Goal: Information Seeking & Learning: Learn about a topic

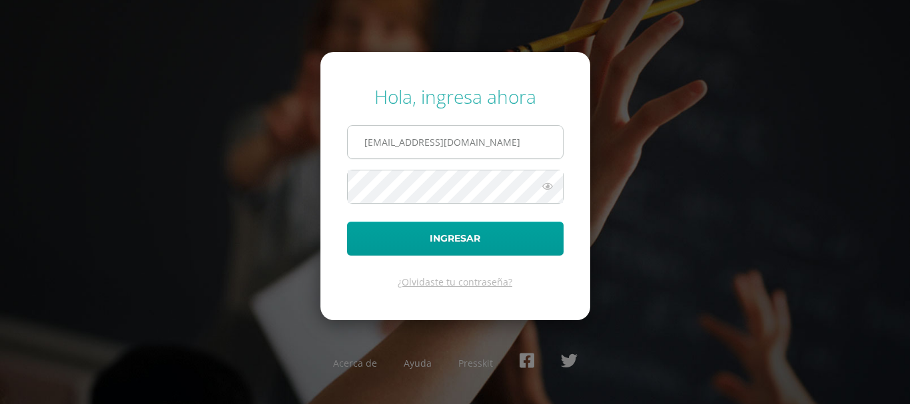
click at [450, 147] on input "2025061@ps.gt" at bounding box center [455, 142] width 215 height 33
type input "2"
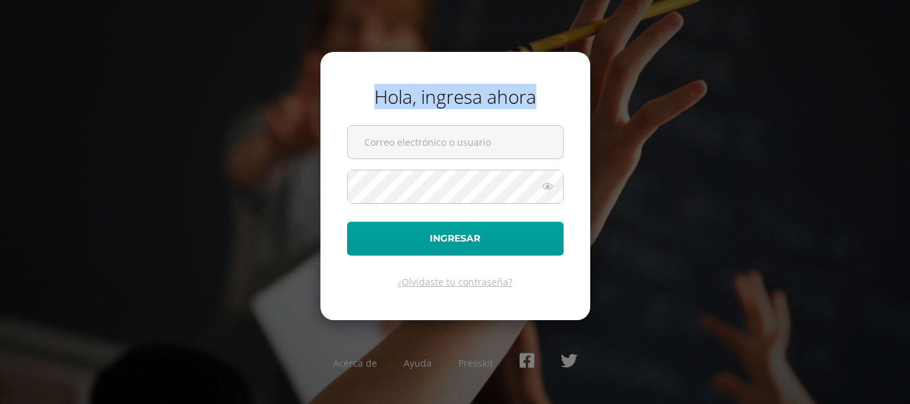
drag, startPoint x: 204, startPoint y: 107, endPoint x: 264, endPoint y: 132, distance: 64.8
click at [254, 128] on div "Hola, ingresa ahora Ingresar ¿Olvidaste tu contraseña? Acerca de Ayuda Presskit" at bounding box center [454, 201] width 859 height 257
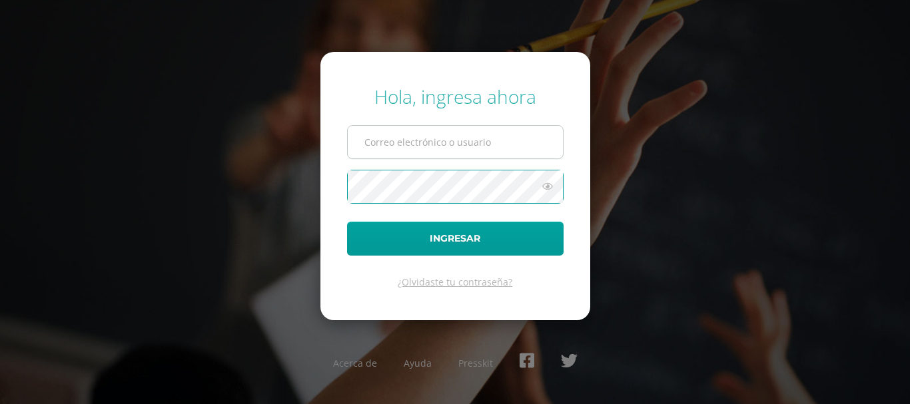
click at [438, 144] on input "text" at bounding box center [455, 142] width 215 height 33
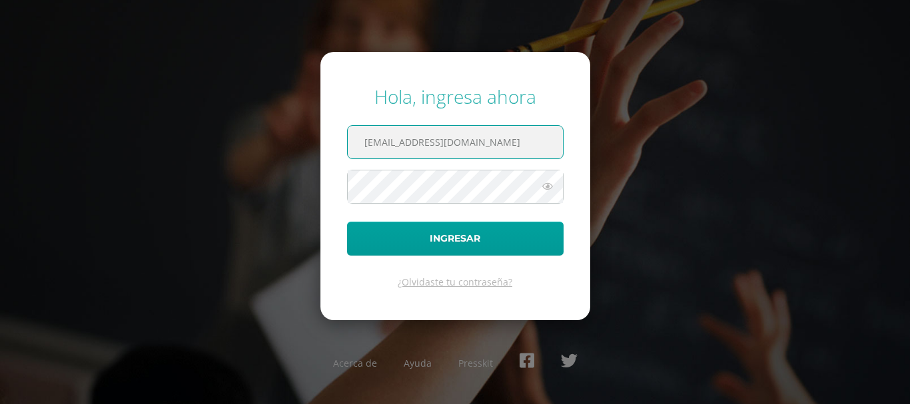
type input "20190064@ps.gt"
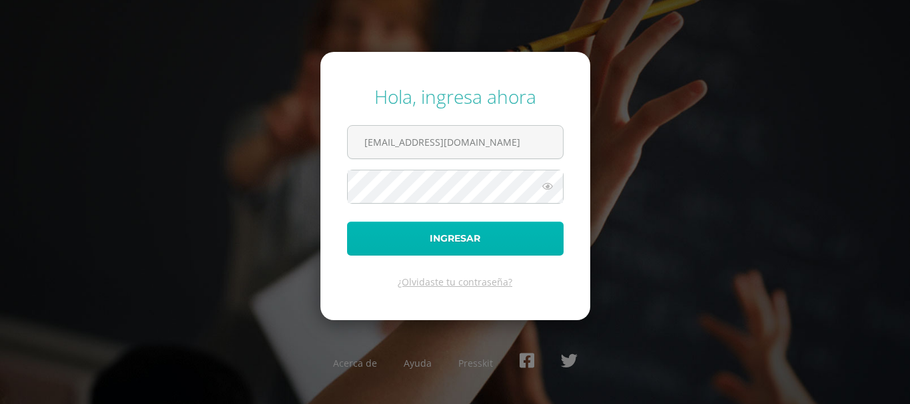
click at [364, 236] on button "Ingresar" at bounding box center [455, 239] width 216 height 34
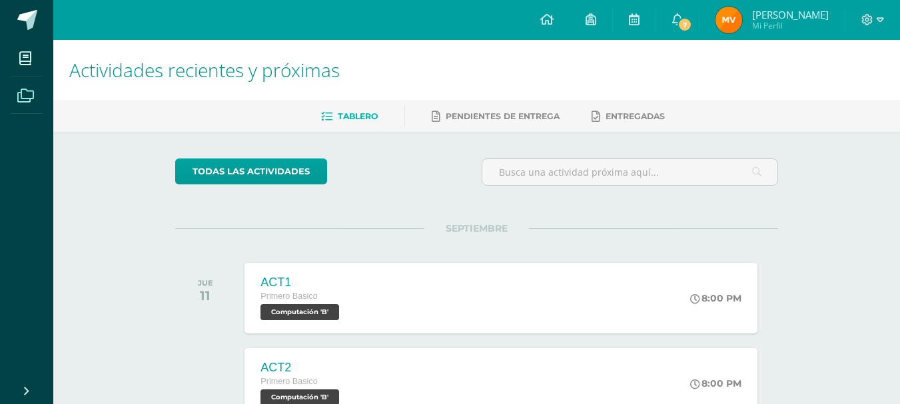
click at [18, 92] on icon at bounding box center [25, 95] width 17 height 13
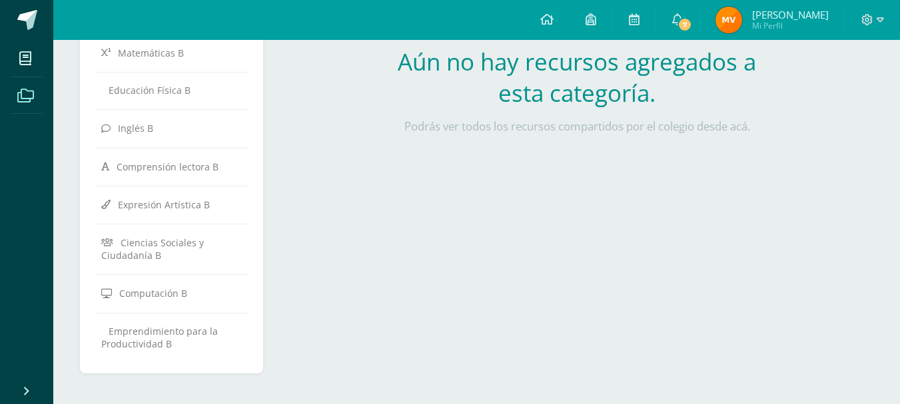
scroll to position [349, 0]
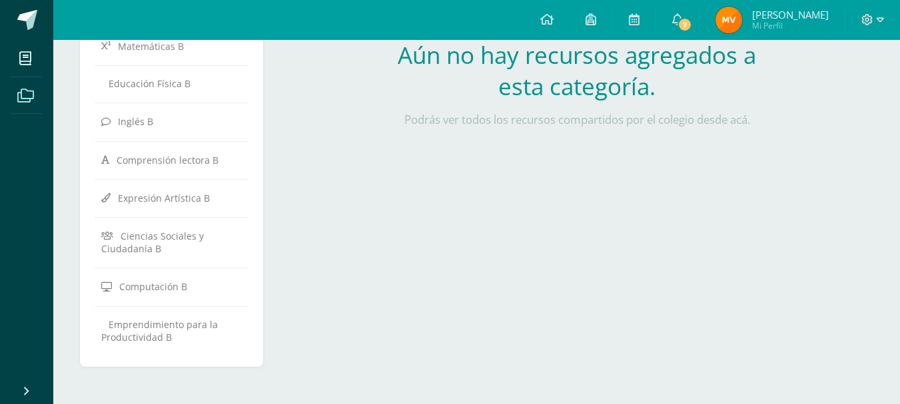
click at [32, 92] on icon at bounding box center [25, 95] width 17 height 13
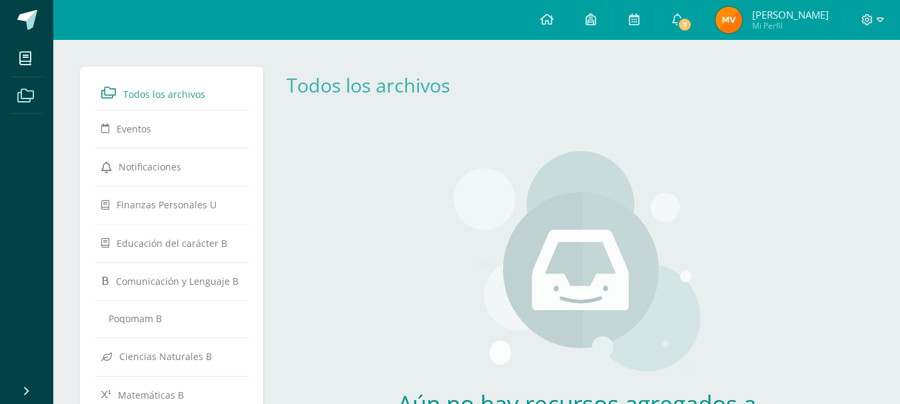
click at [28, 83] on span at bounding box center [26, 95] width 30 height 30
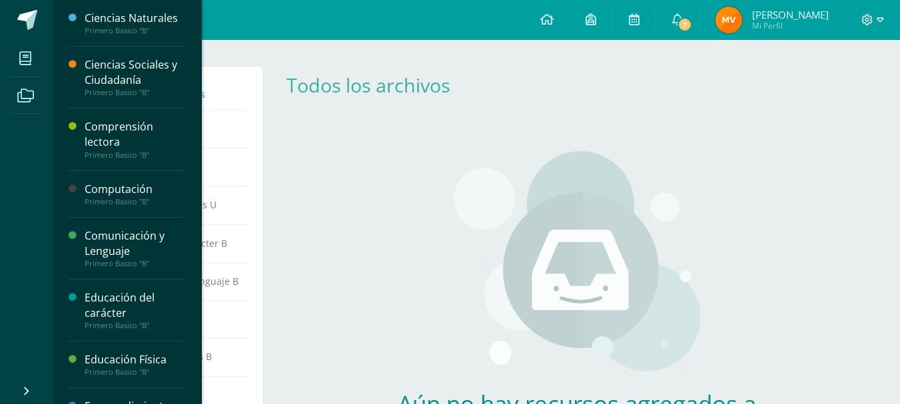
click at [19, 58] on span at bounding box center [26, 58] width 30 height 30
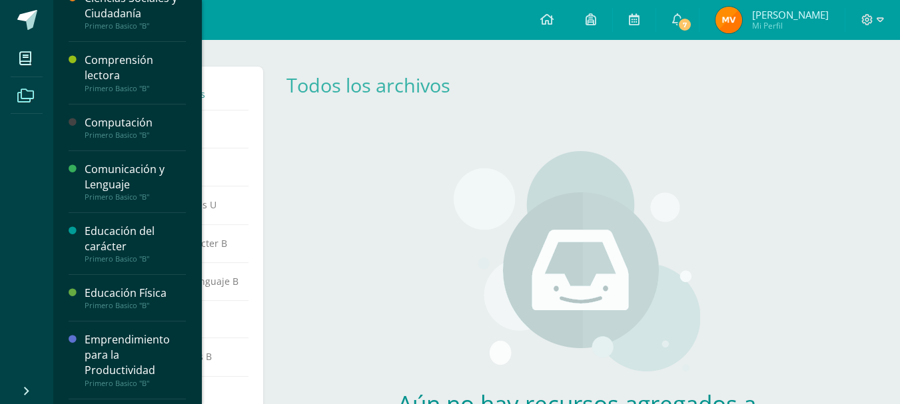
scroll to position [95, 0]
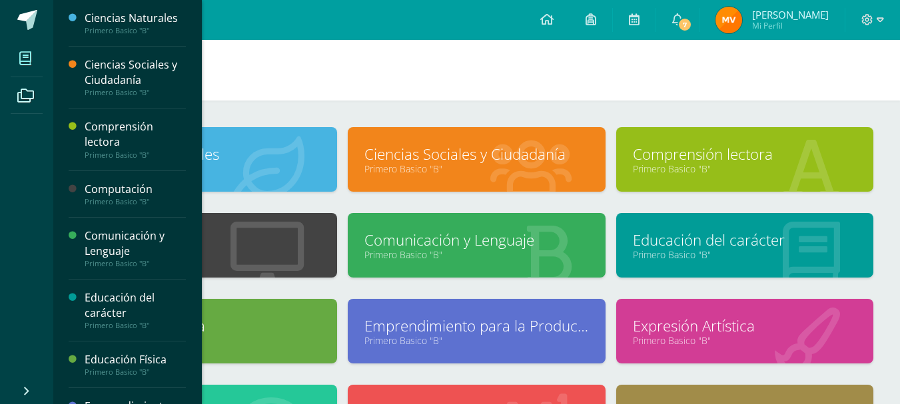
click at [19, 49] on span at bounding box center [26, 58] width 30 height 30
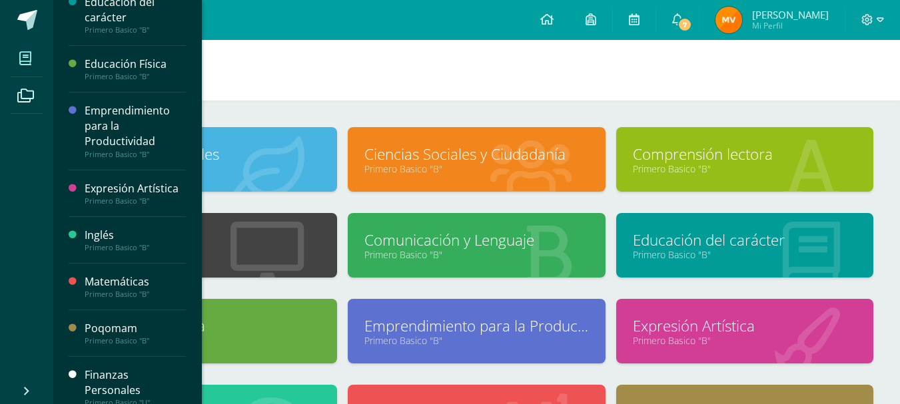
scroll to position [310, 0]
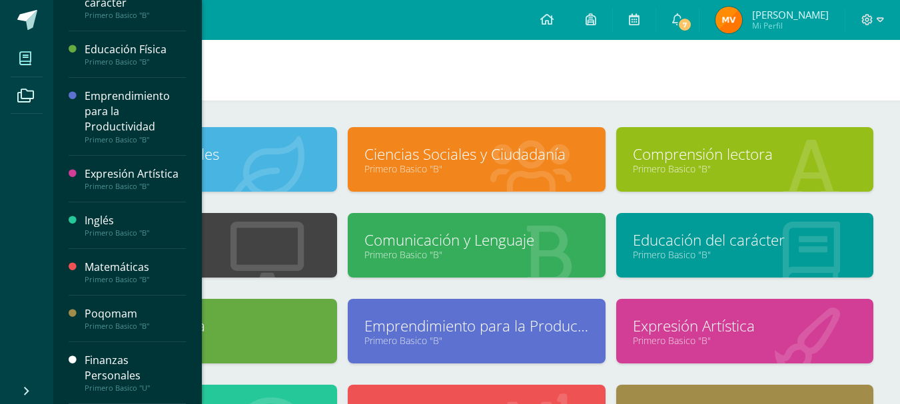
click at [98, 368] on div "Finanzas Personales" at bounding box center [135, 368] width 101 height 31
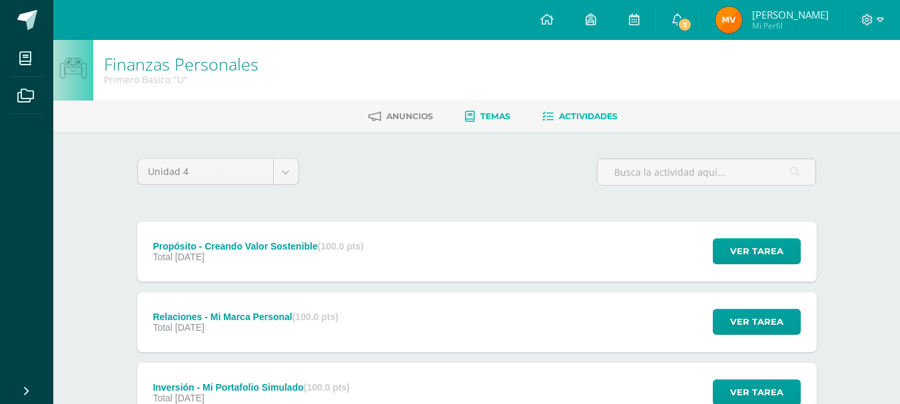
click at [484, 116] on span "Temas" at bounding box center [495, 116] width 30 height 10
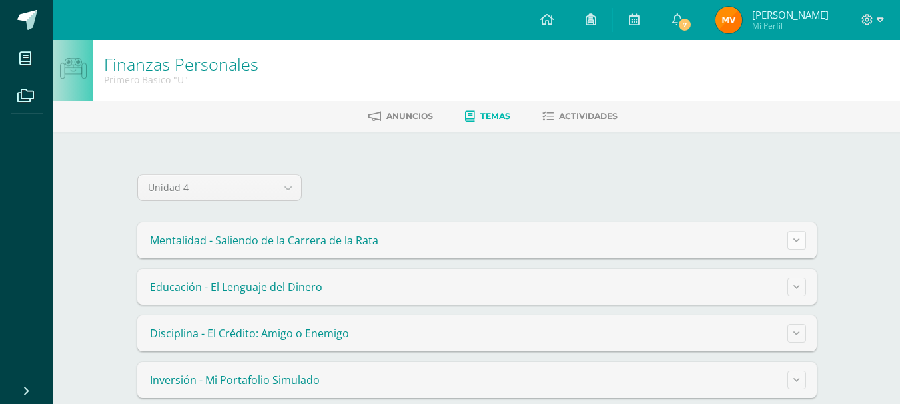
click at [788, 236] on button at bounding box center [796, 240] width 19 height 19
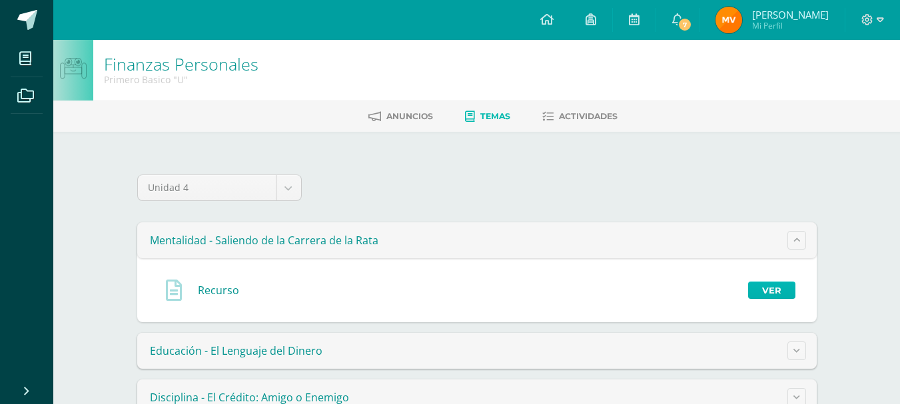
click at [764, 286] on link "Ver" at bounding box center [771, 290] width 47 height 17
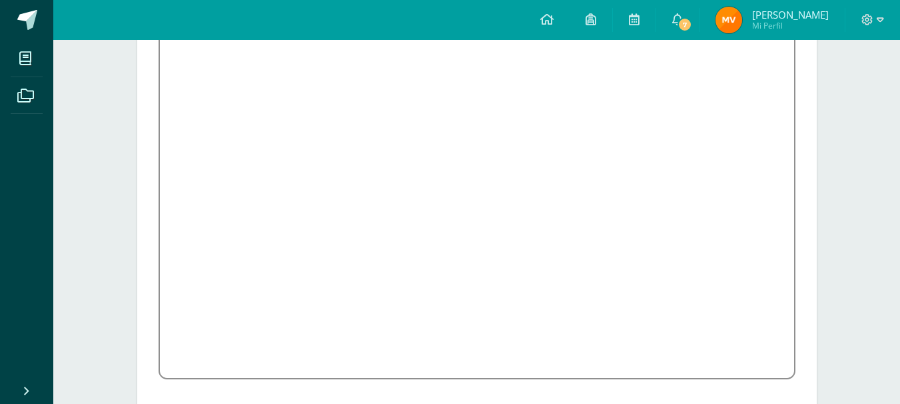
scroll to position [238, 0]
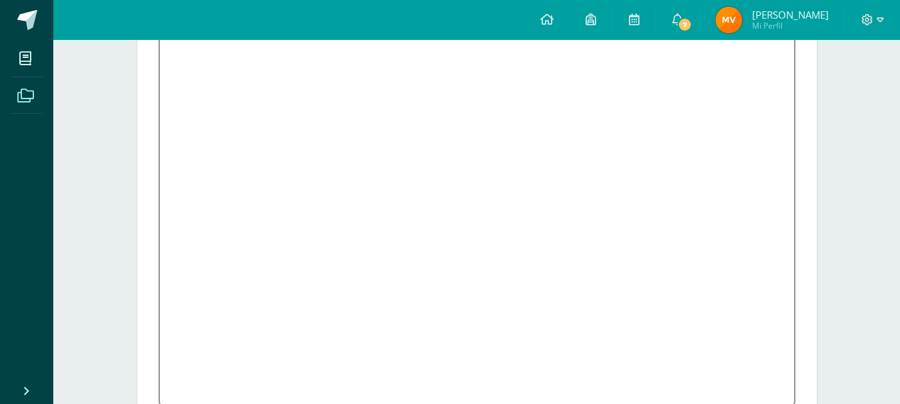
click at [23, 89] on icon at bounding box center [25, 95] width 17 height 13
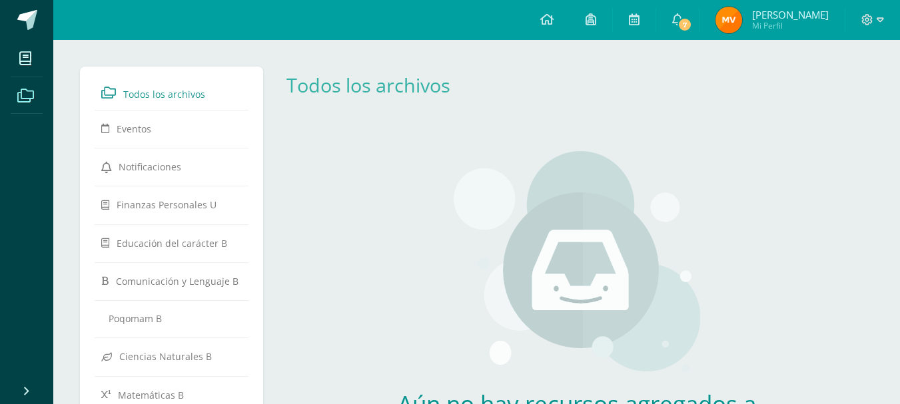
click at [29, 99] on icon at bounding box center [25, 95] width 17 height 13
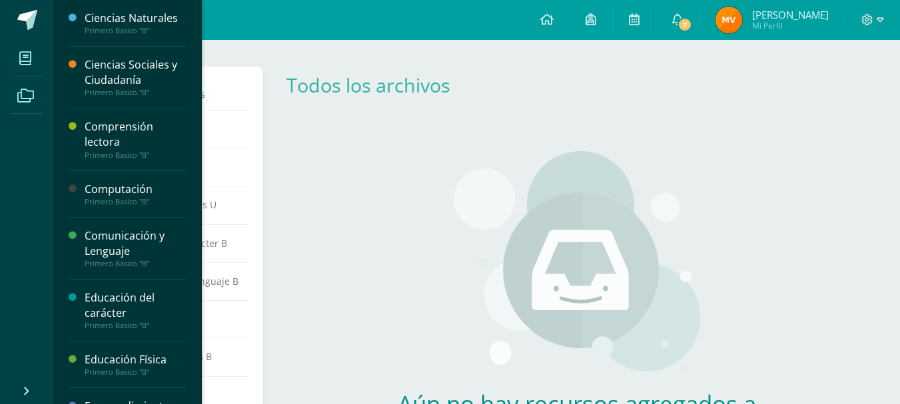
click at [24, 56] on icon at bounding box center [25, 58] width 12 height 13
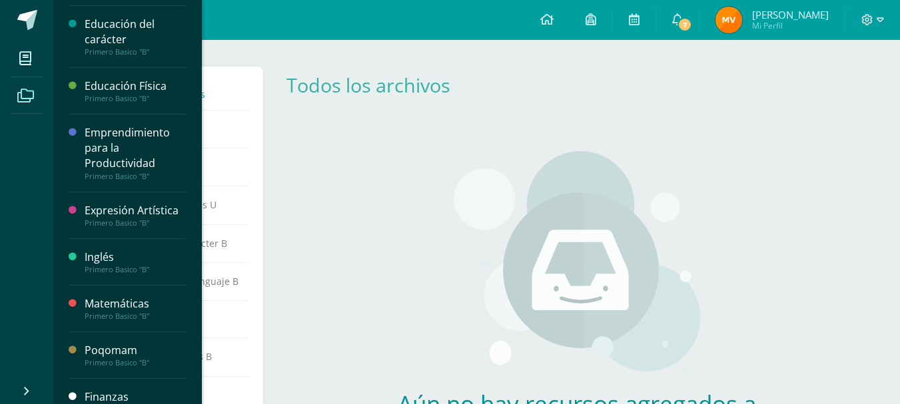
scroll to position [310, 0]
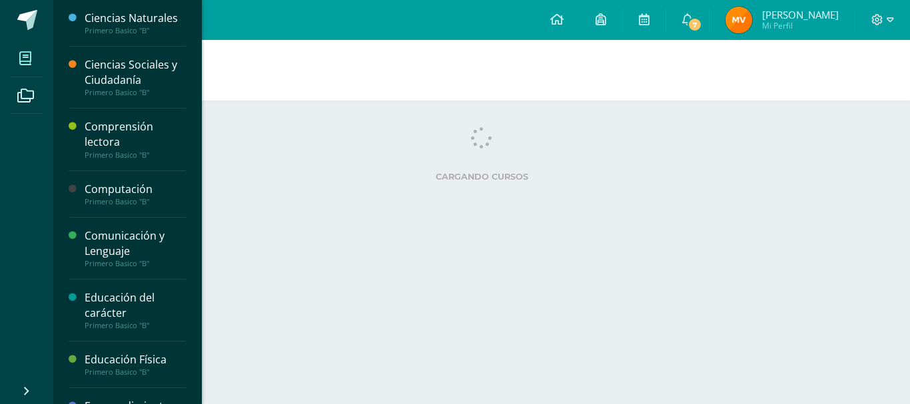
click at [31, 57] on icon at bounding box center [25, 58] width 12 height 13
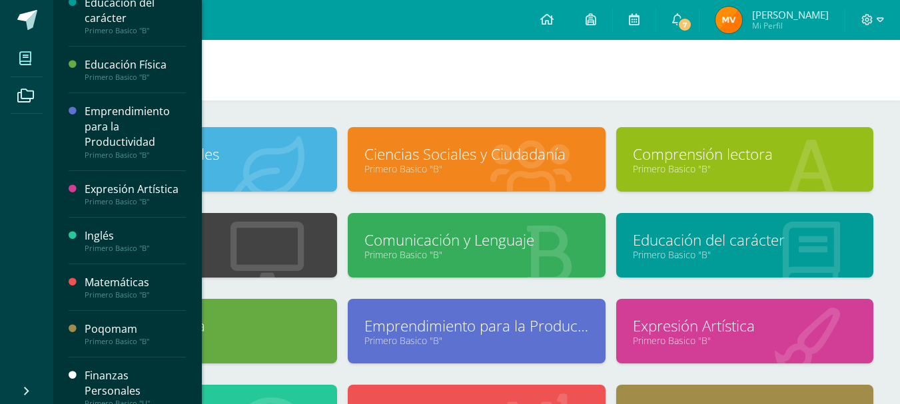
scroll to position [310, 0]
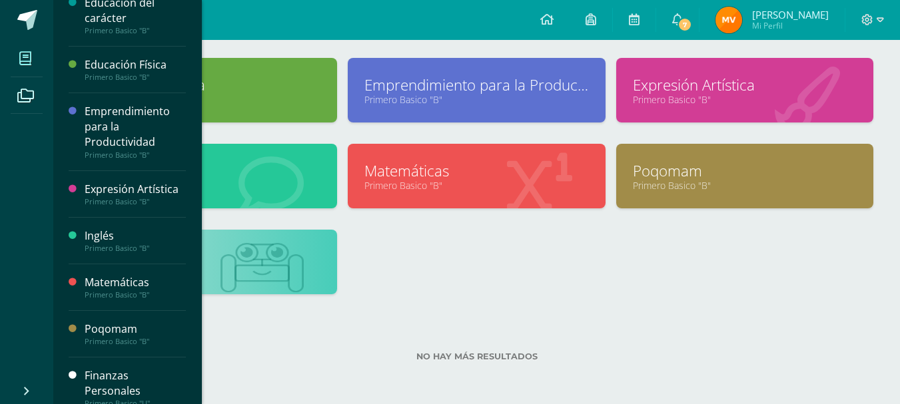
scroll to position [310, 0]
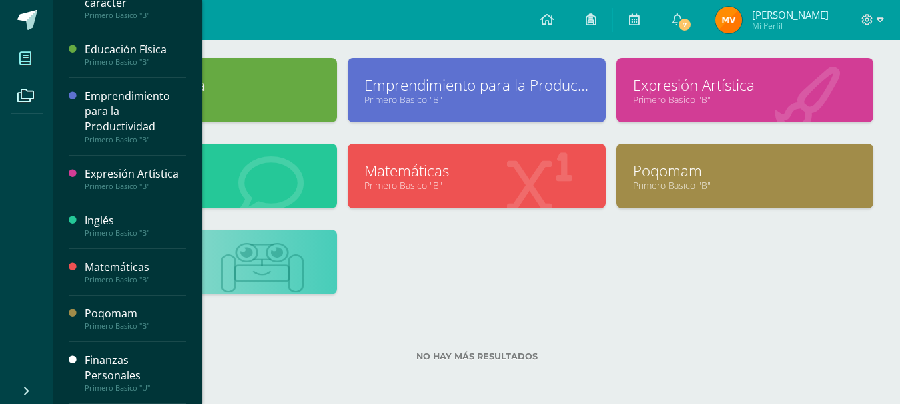
click at [93, 356] on div "Finanzas Personales" at bounding box center [135, 368] width 101 height 31
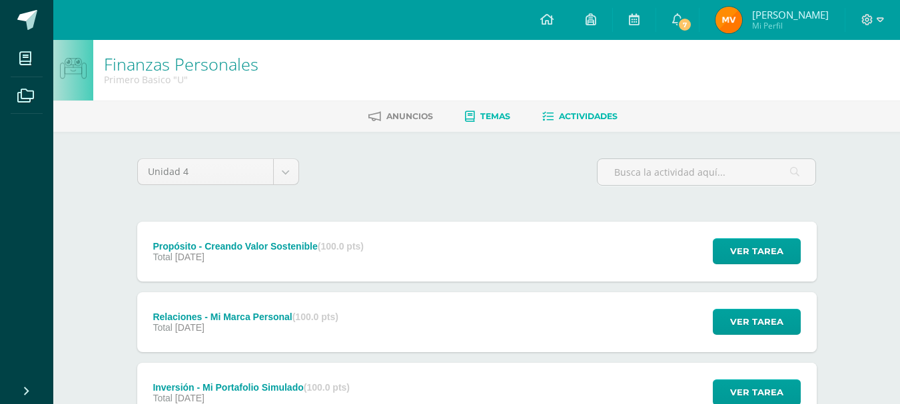
click at [501, 121] on span "Temas" at bounding box center [495, 116] width 30 height 10
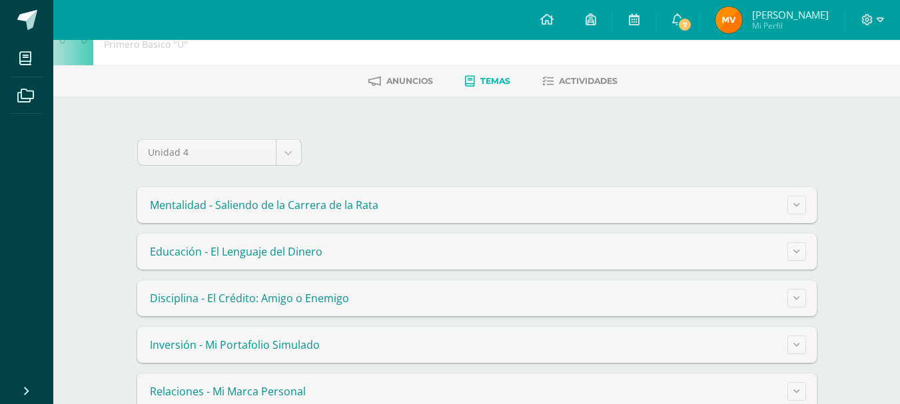
scroll to position [67, 0]
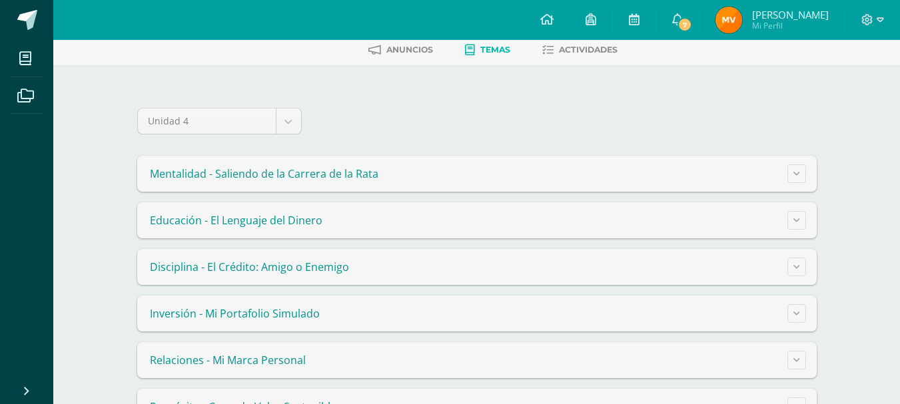
click at [765, 176] on summary "Mentalidad - Saliendo de la Carrera de la Rata" at bounding box center [476, 174] width 679 height 36
click at [798, 172] on icon at bounding box center [796, 173] width 7 height 7
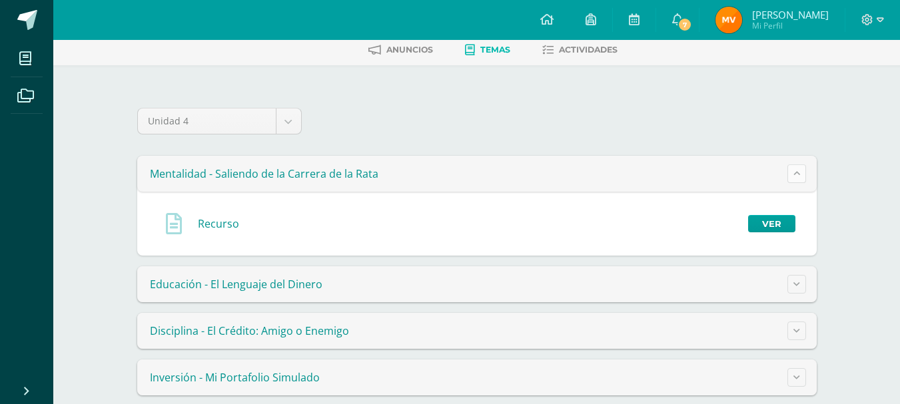
click at [798, 172] on icon at bounding box center [796, 173] width 7 height 7
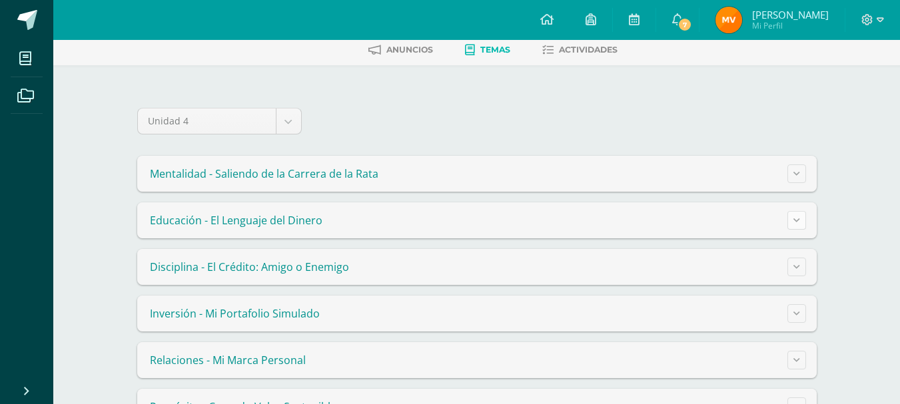
click at [795, 214] on button at bounding box center [796, 220] width 19 height 19
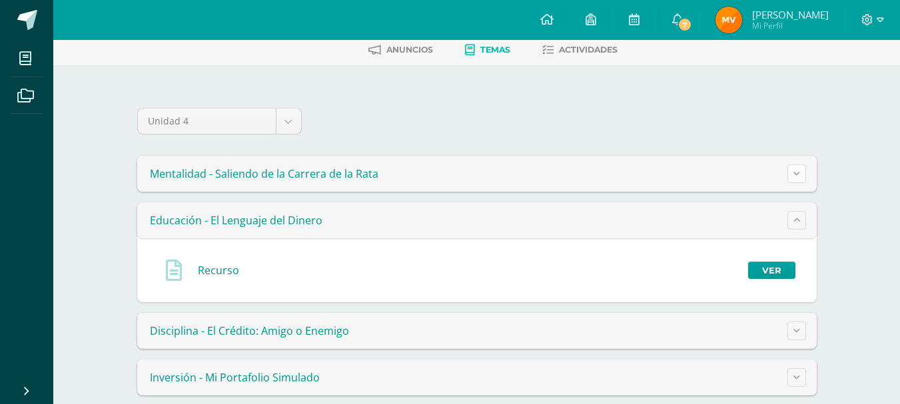
click at [796, 174] on icon at bounding box center [796, 173] width 7 height 7
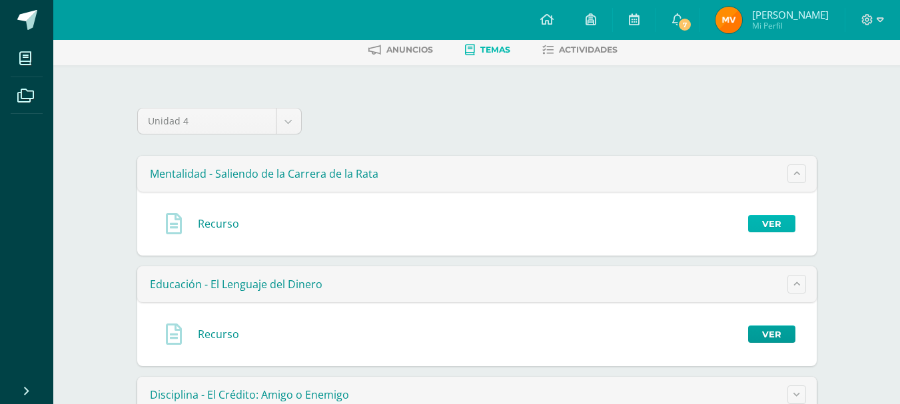
click at [785, 223] on link "Ver" at bounding box center [771, 223] width 47 height 17
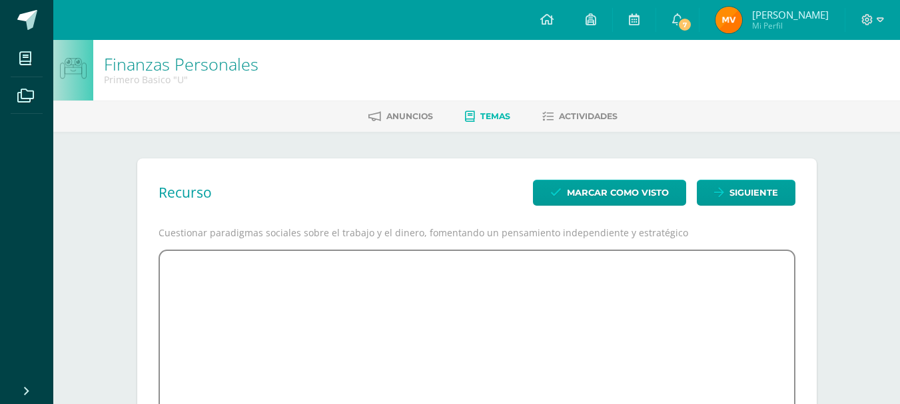
click at [481, 106] on link "Temas" at bounding box center [487, 116] width 45 height 21
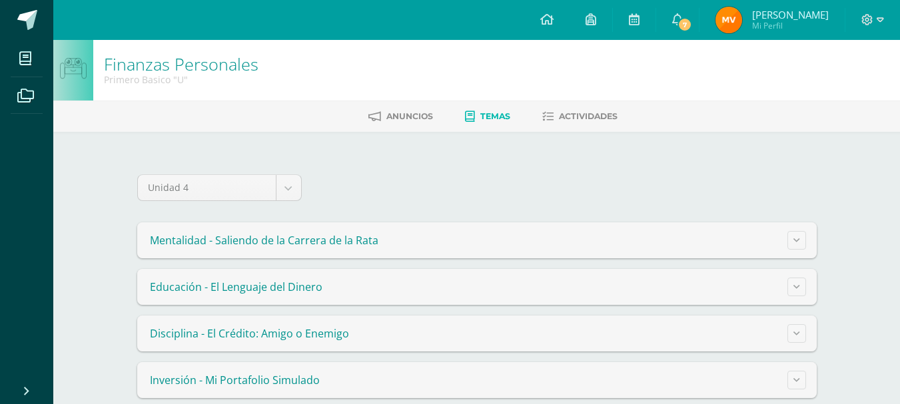
click at [756, 282] on summary "Educación - El Lenguaje del Dinero" at bounding box center [476, 287] width 679 height 36
click at [799, 278] on button at bounding box center [796, 287] width 19 height 19
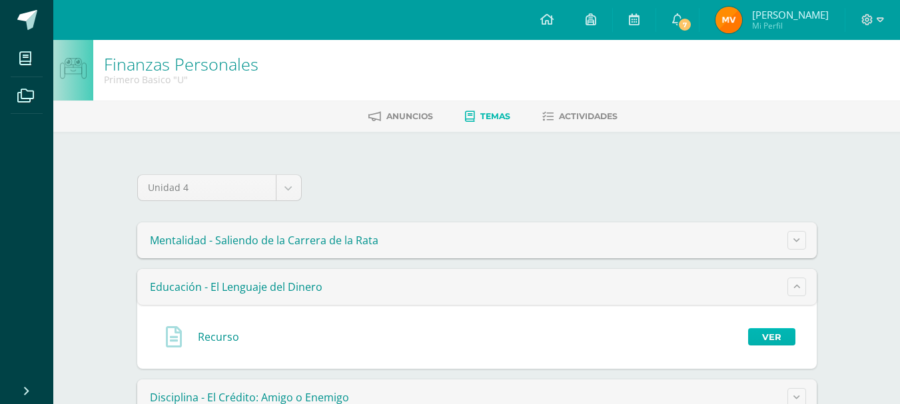
click at [772, 338] on link "Ver" at bounding box center [771, 336] width 47 height 17
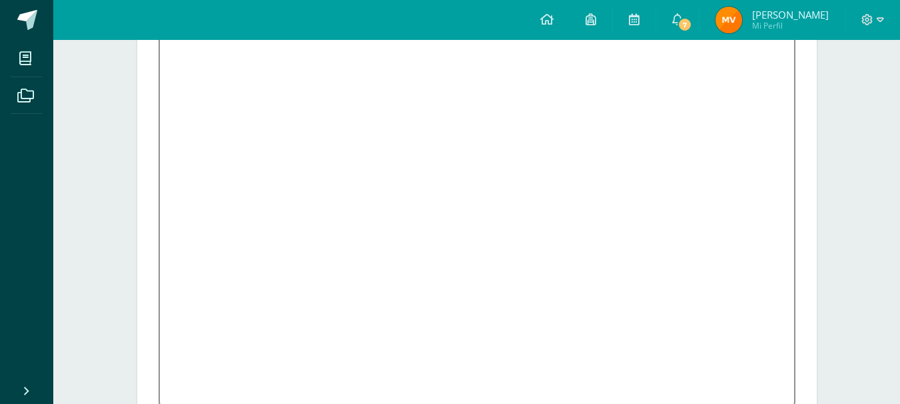
scroll to position [238, 0]
click at [553, 19] on icon at bounding box center [546, 19] width 13 height 12
click at [601, 17] on link at bounding box center [590, 20] width 43 height 40
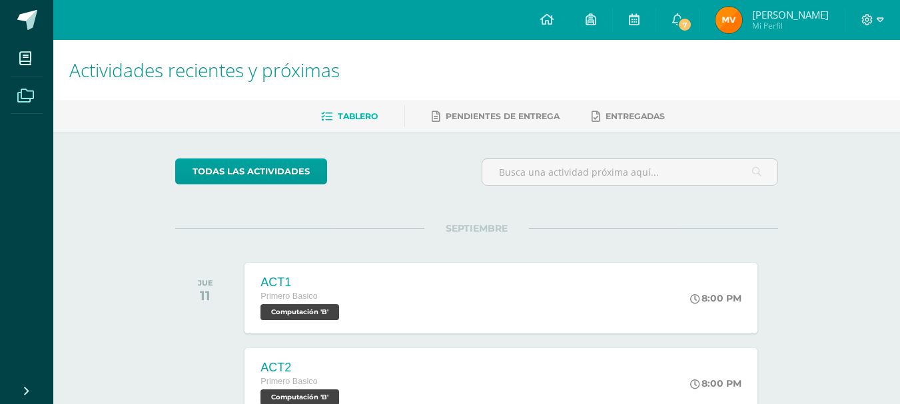
click at [20, 85] on span at bounding box center [26, 95] width 30 height 30
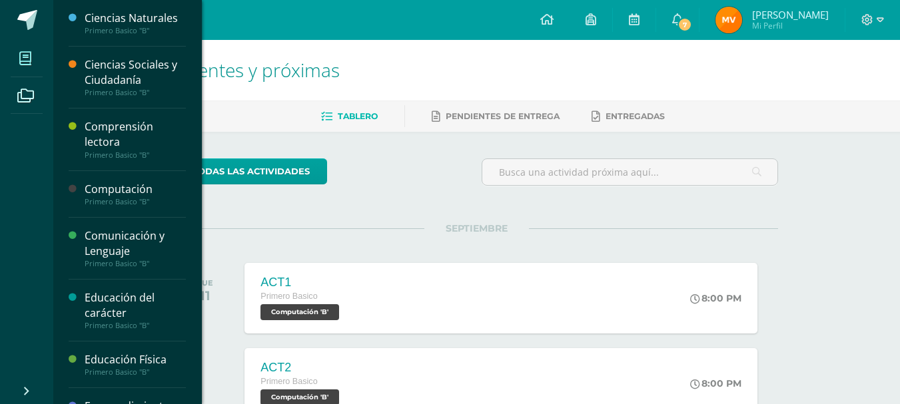
click at [27, 62] on icon at bounding box center [25, 58] width 12 height 13
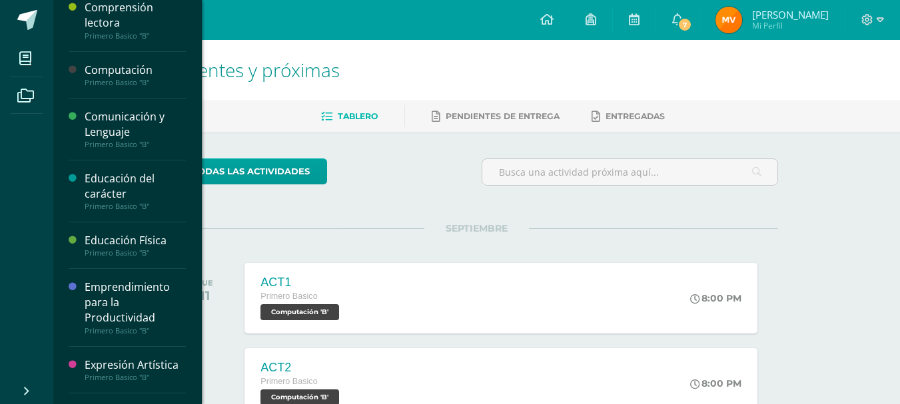
scroll to position [133, 0]
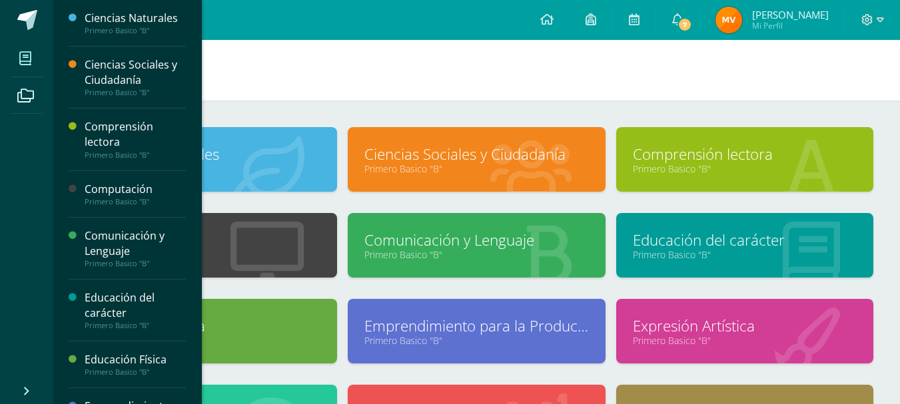
click at [21, 59] on icon at bounding box center [25, 58] width 12 height 13
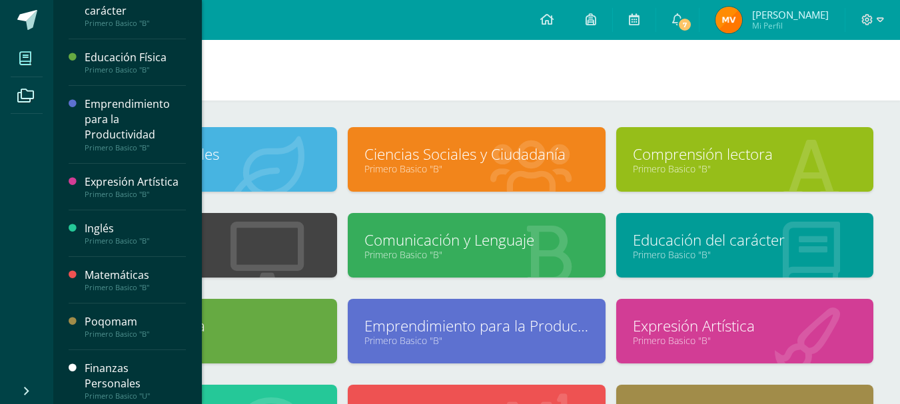
scroll to position [310, 0]
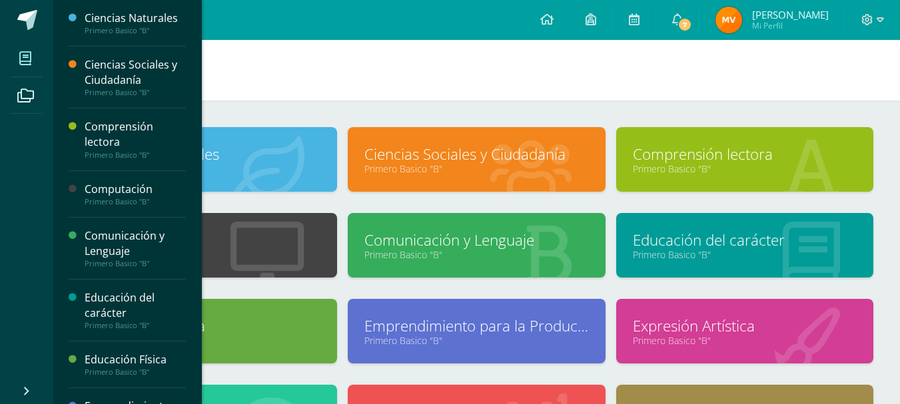
click at [29, 62] on icon at bounding box center [25, 58] width 12 height 13
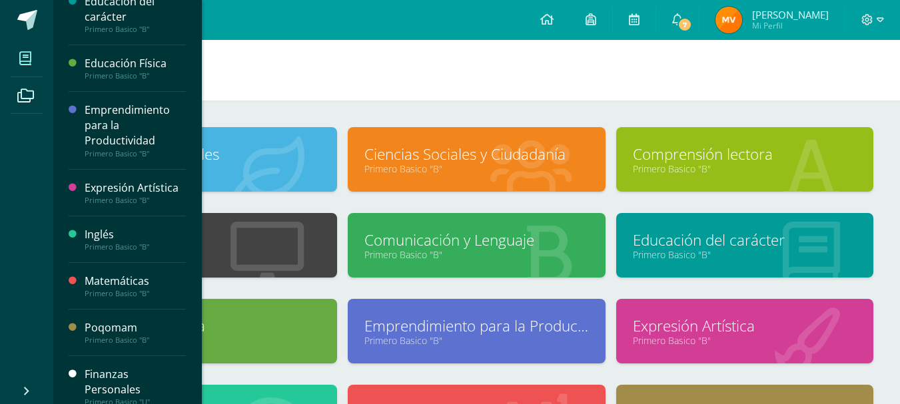
scroll to position [310, 0]
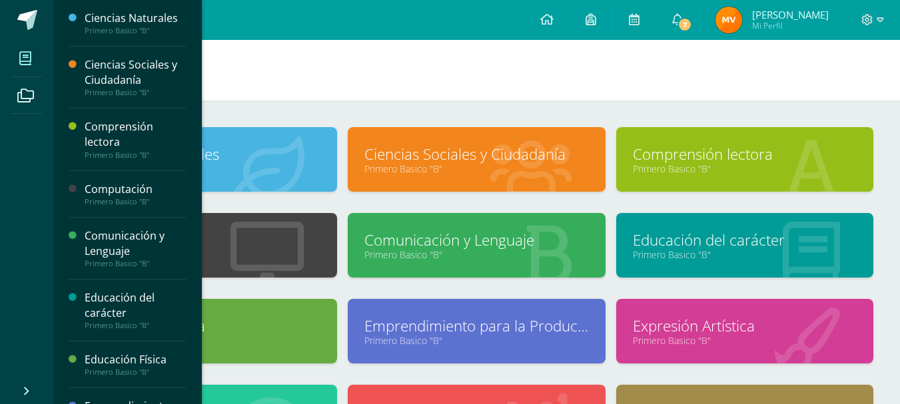
click at [27, 53] on icon at bounding box center [25, 58] width 12 height 13
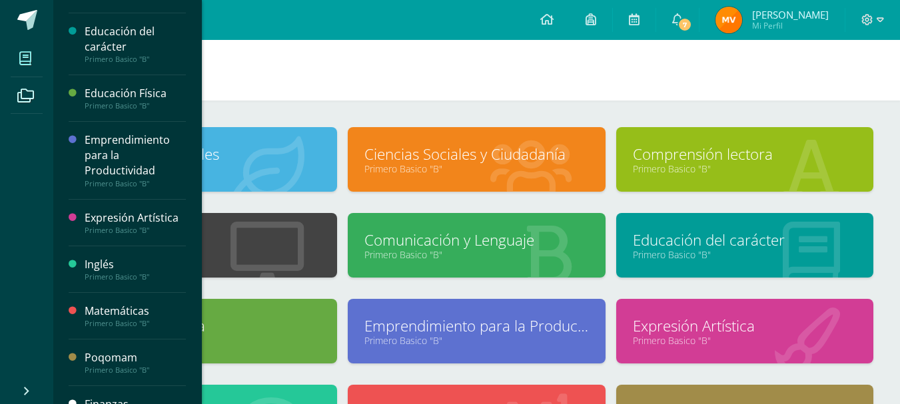
scroll to position [310, 0]
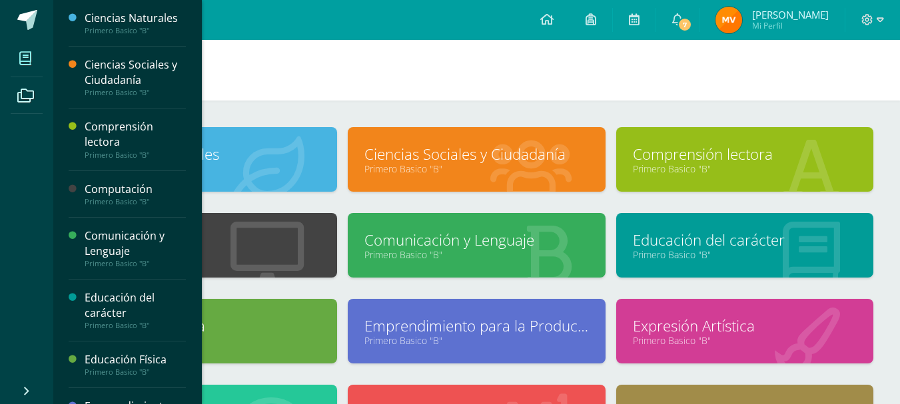
click at [15, 57] on span at bounding box center [26, 58] width 30 height 30
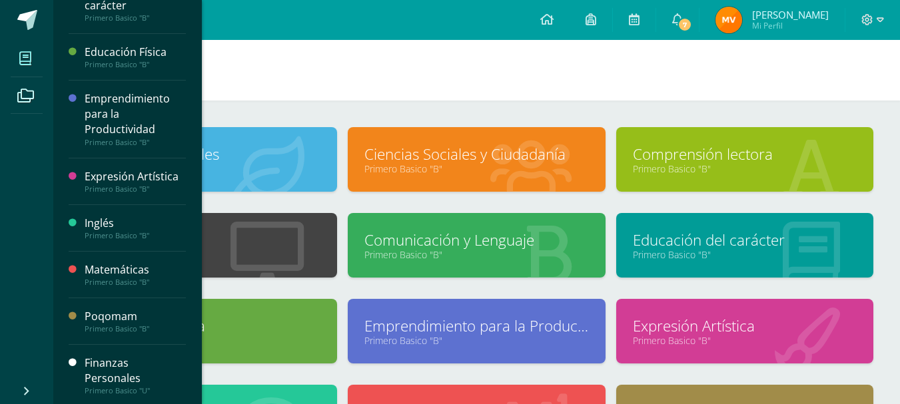
scroll to position [310, 0]
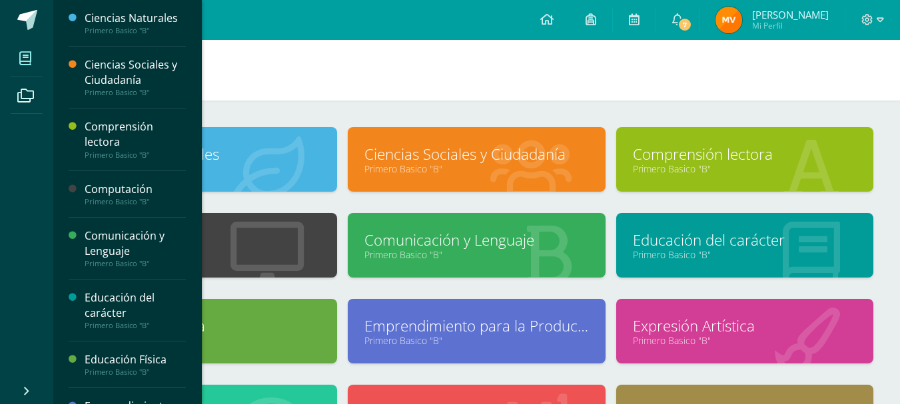
click at [28, 54] on icon at bounding box center [25, 58] width 12 height 13
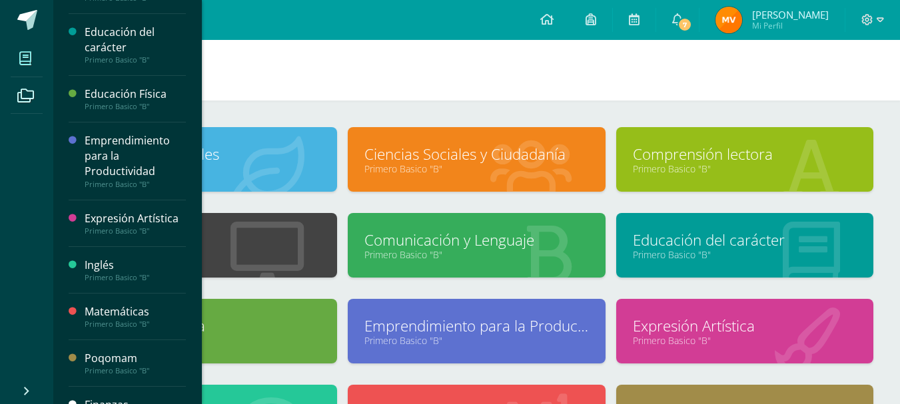
scroll to position [266, 0]
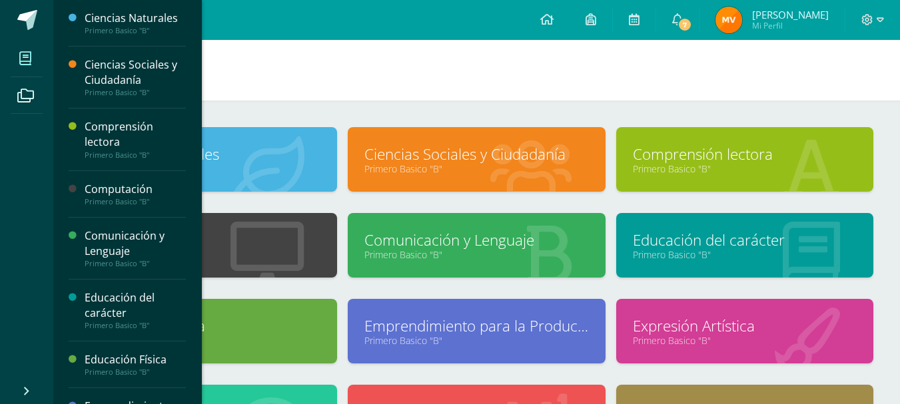
click at [35, 53] on span at bounding box center [26, 58] width 30 height 30
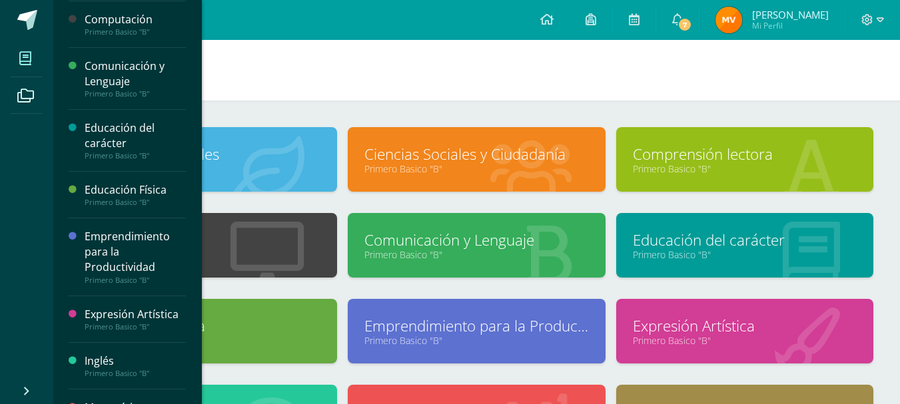
scroll to position [200, 0]
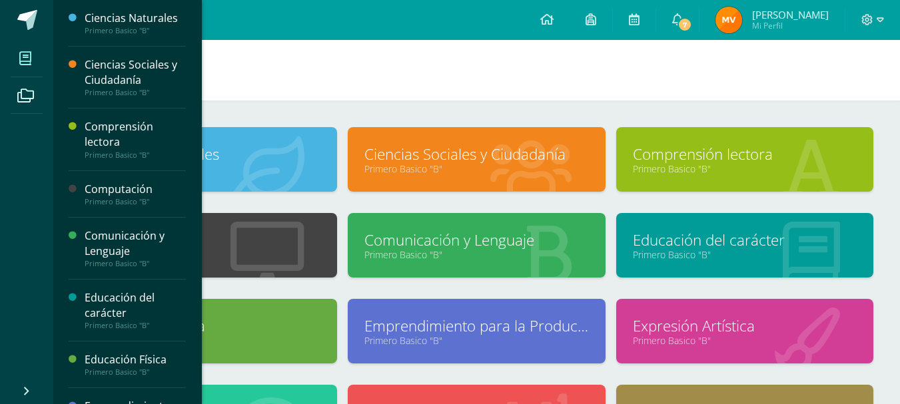
click at [22, 53] on icon at bounding box center [25, 58] width 12 height 13
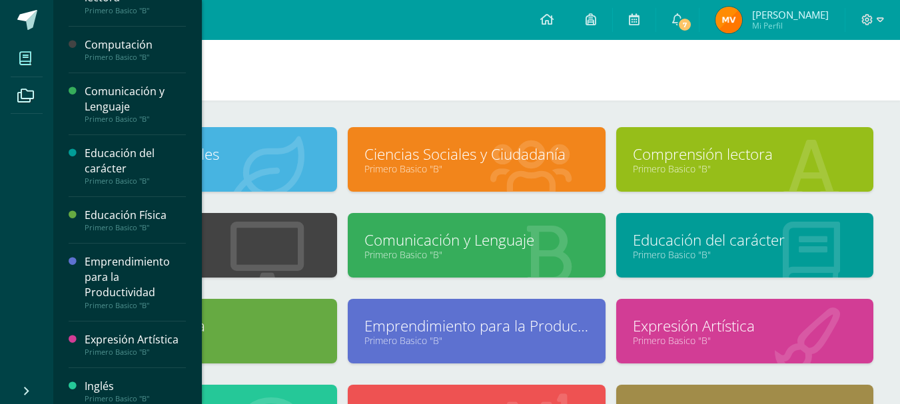
scroll to position [266, 0]
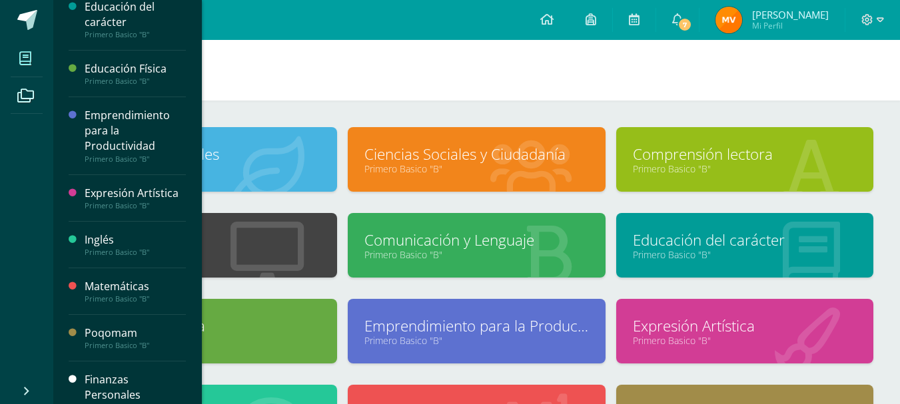
scroll to position [310, 0]
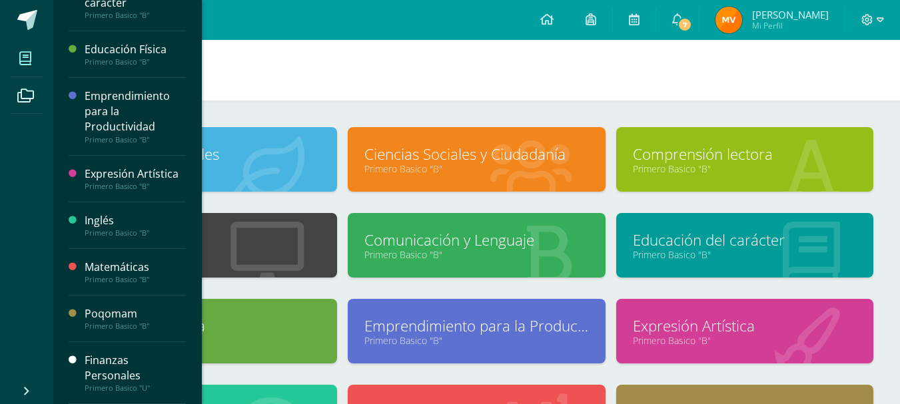
click at [93, 366] on div "Finanzas Personales" at bounding box center [135, 368] width 101 height 31
drag, startPoint x: 105, startPoint y: 372, endPoint x: 125, endPoint y: 354, distance: 26.4
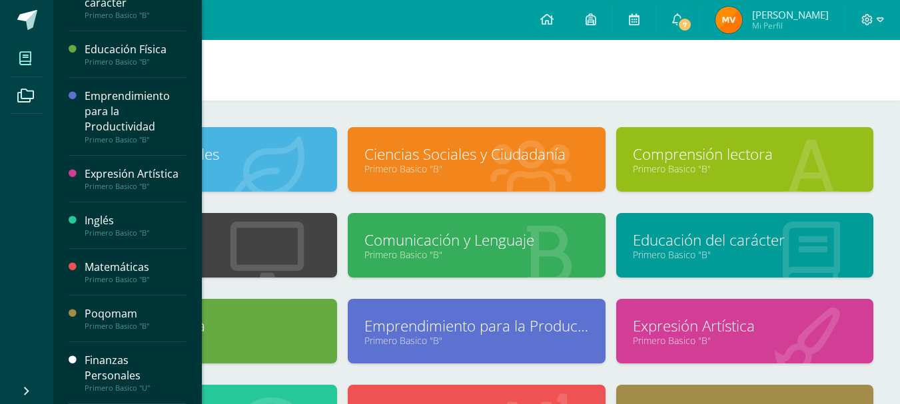
drag, startPoint x: 125, startPoint y: 354, endPoint x: 129, endPoint y: 348, distance: 7.4
drag, startPoint x: 129, startPoint y: 348, endPoint x: 127, endPoint y: 360, distance: 12.8
click at [127, 360] on div "Finanzas Personales" at bounding box center [135, 368] width 101 height 31
click at [131, 360] on div "Finanzas Personales" at bounding box center [135, 368] width 101 height 31
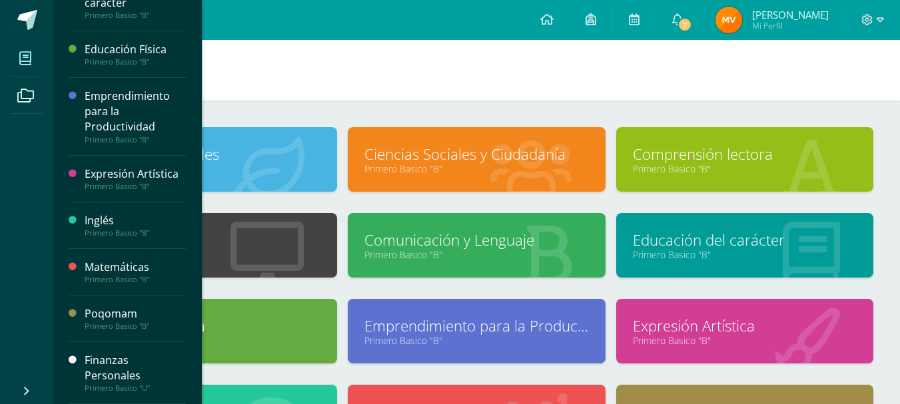
click at [117, 377] on div "Finanzas Personales" at bounding box center [135, 368] width 101 height 31
click at [119, 369] on div "Finanzas Personales" at bounding box center [135, 368] width 101 height 31
drag, startPoint x: 119, startPoint y: 368, endPoint x: 178, endPoint y: 316, distance: 78.8
click at [120, 367] on div "Finanzas Personales" at bounding box center [135, 368] width 101 height 31
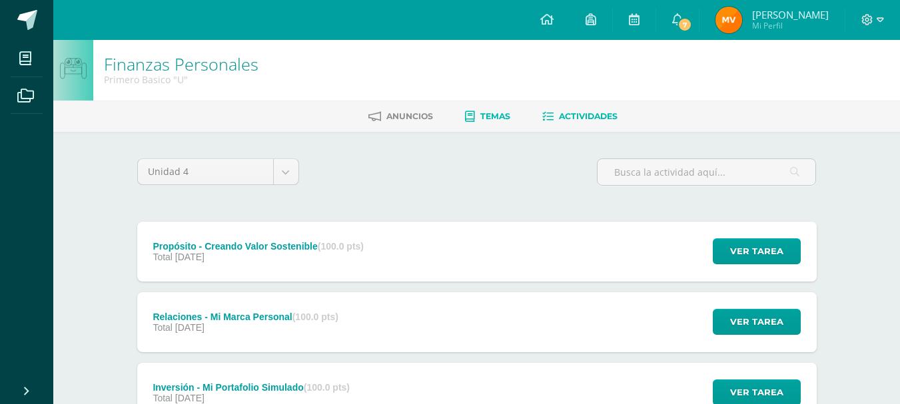
click at [486, 115] on span "Temas" at bounding box center [495, 116] width 30 height 10
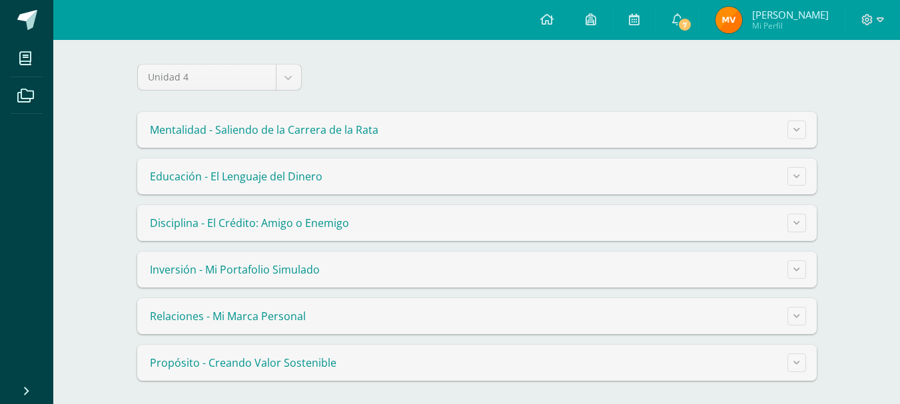
scroll to position [114, 0]
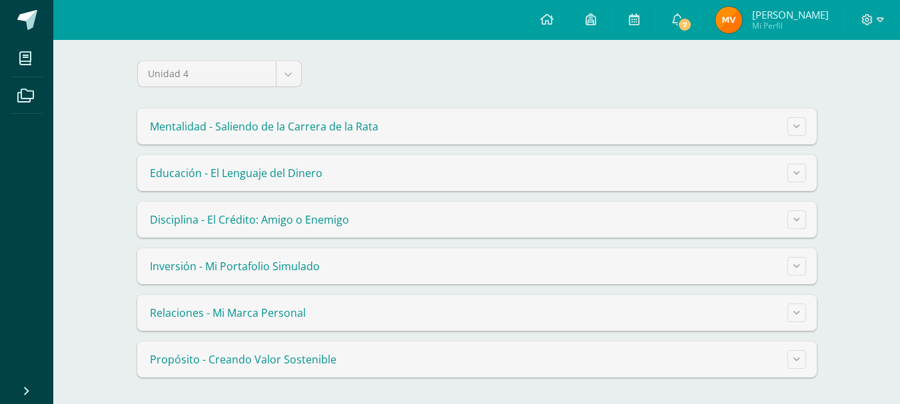
click at [442, 224] on summary "Disciplina - El Crédito: Amigo o Enemigo" at bounding box center [476, 220] width 679 height 36
click at [801, 219] on button at bounding box center [796, 219] width 19 height 19
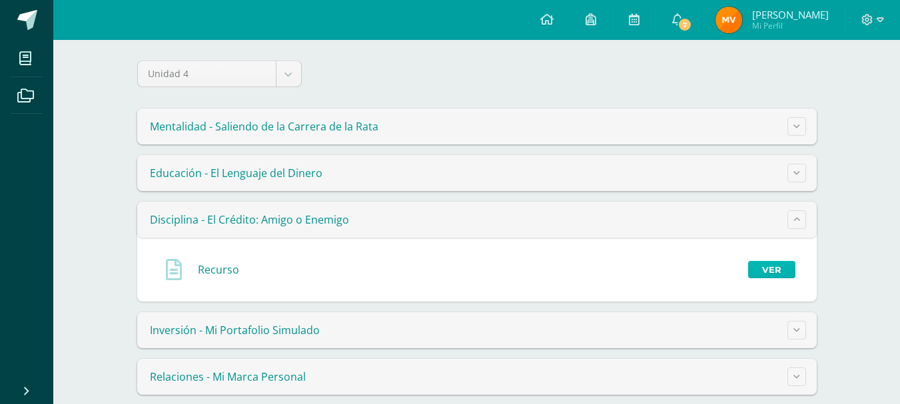
click at [775, 264] on link "Ver" at bounding box center [771, 269] width 47 height 17
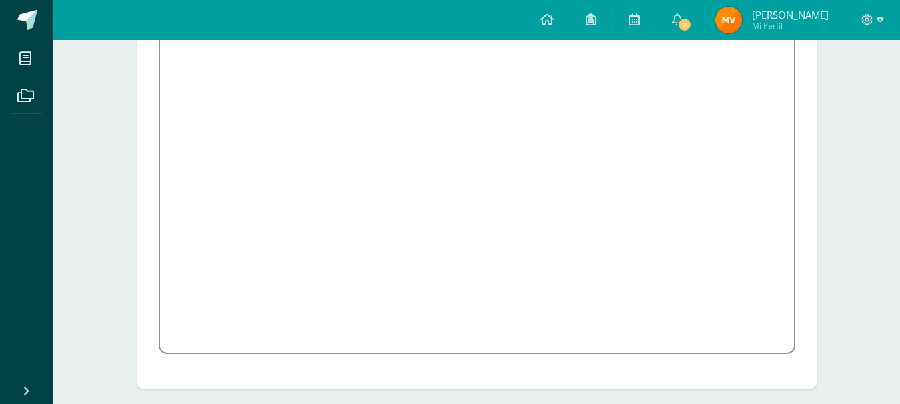
scroll to position [304, 0]
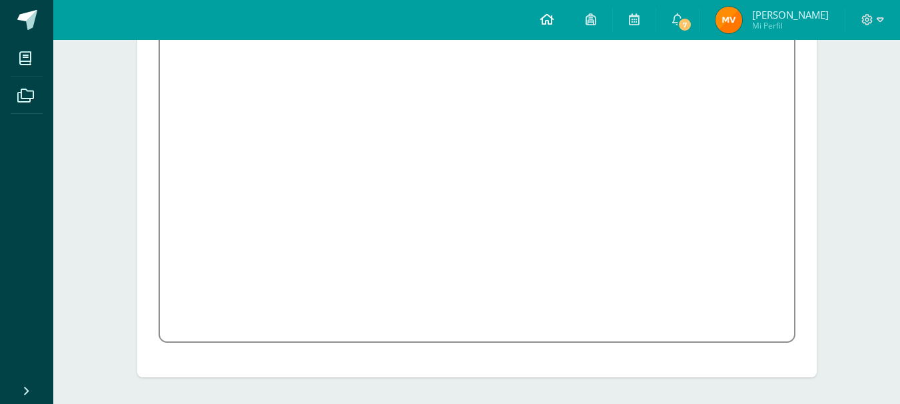
click at [569, 14] on link at bounding box center [546, 20] width 45 height 40
click at [553, 22] on icon at bounding box center [546, 19] width 13 height 12
click at [596, 21] on icon at bounding box center [590, 19] width 11 height 12
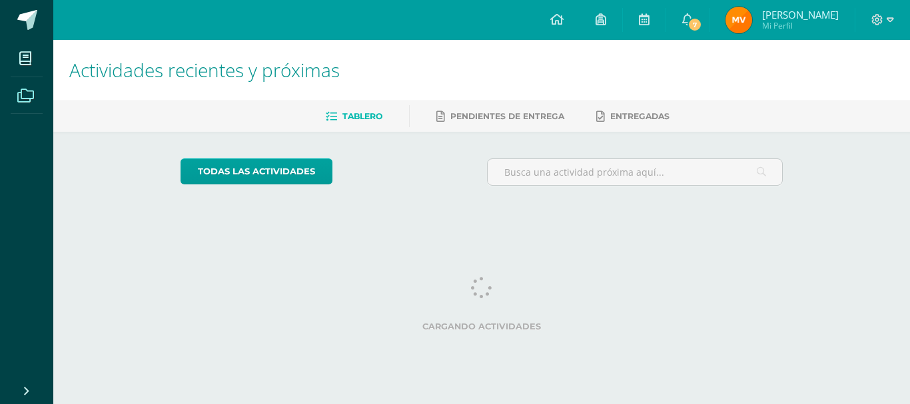
click at [12, 92] on span at bounding box center [26, 95] width 30 height 30
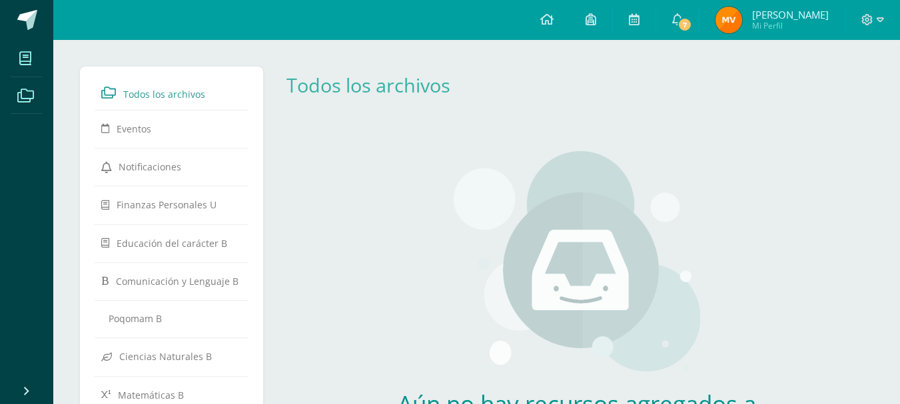
click at [28, 55] on icon at bounding box center [25, 58] width 12 height 13
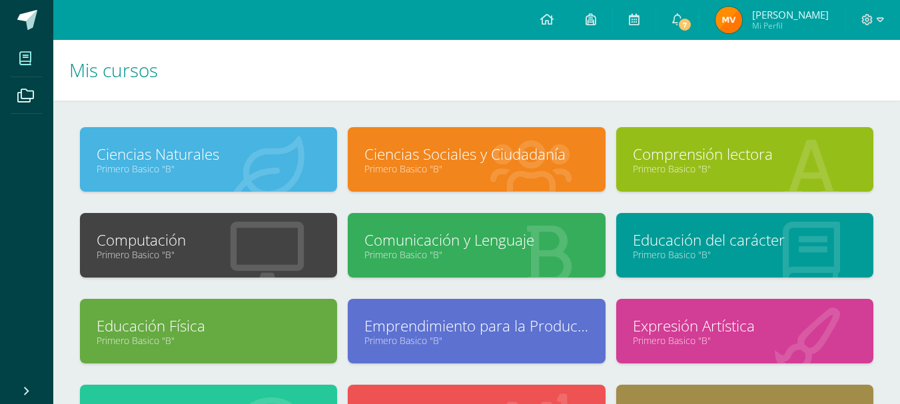
click at [27, 55] on icon at bounding box center [25, 58] width 12 height 13
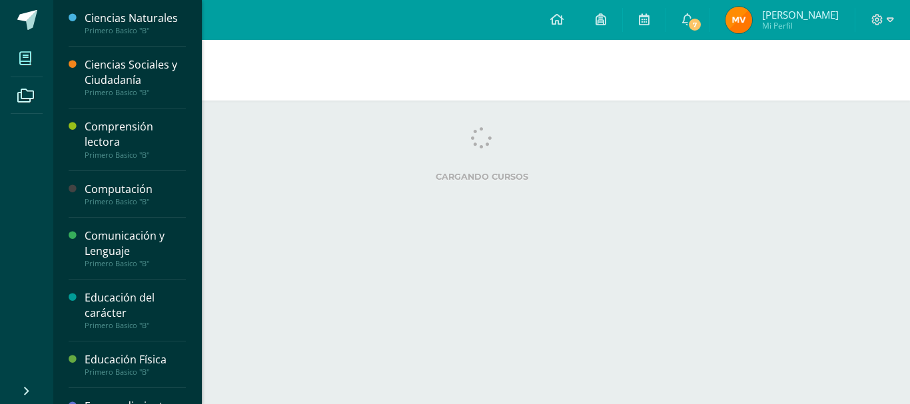
click at [28, 58] on icon at bounding box center [25, 58] width 12 height 13
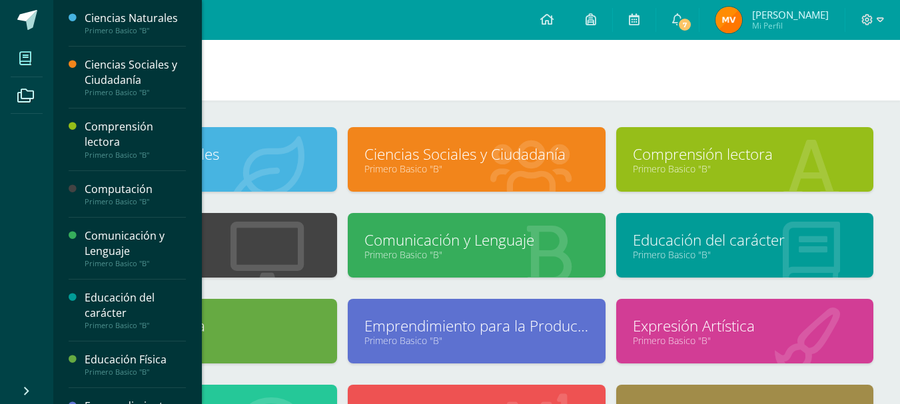
click at [15, 63] on span at bounding box center [26, 58] width 30 height 30
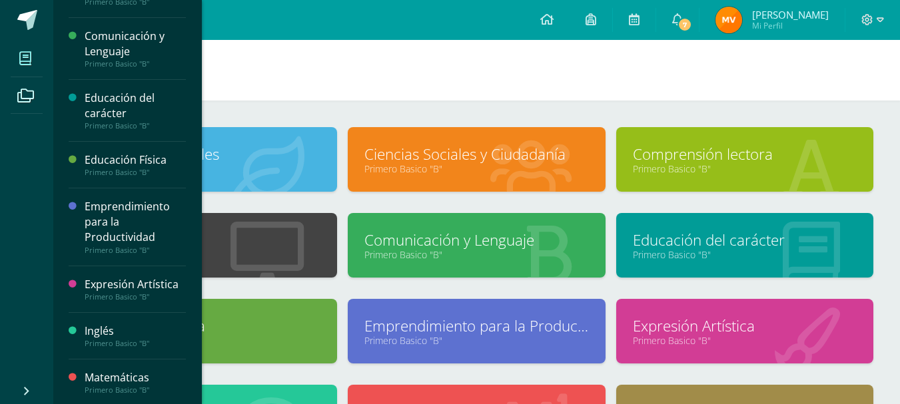
scroll to position [254, 0]
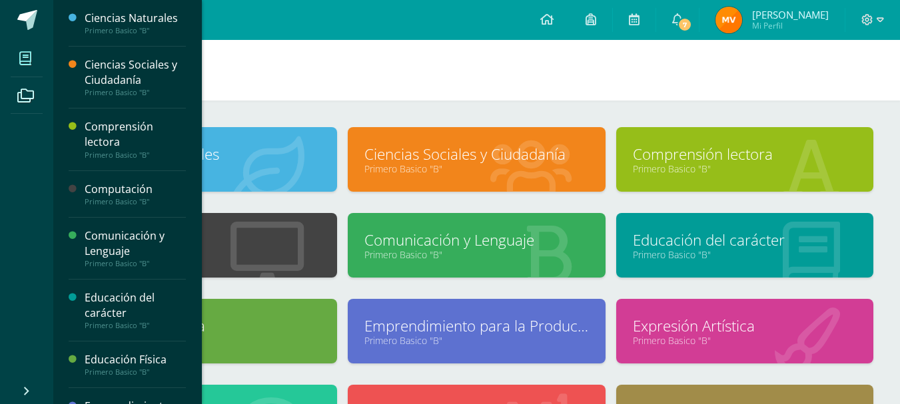
click at [37, 58] on span at bounding box center [26, 58] width 30 height 30
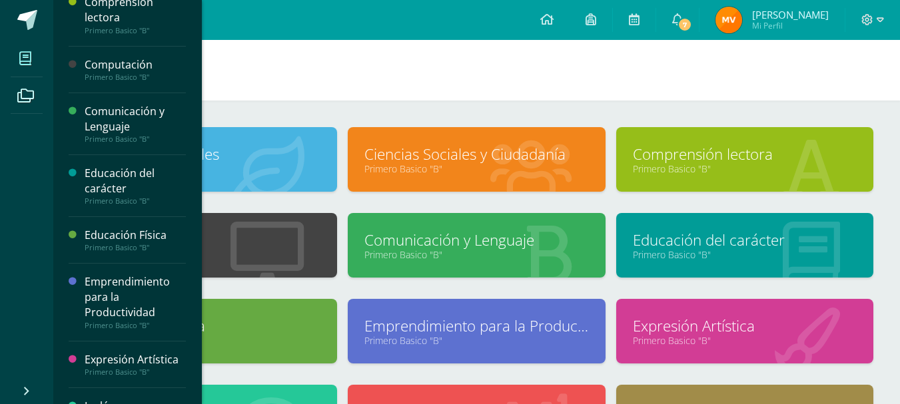
scroll to position [133, 0]
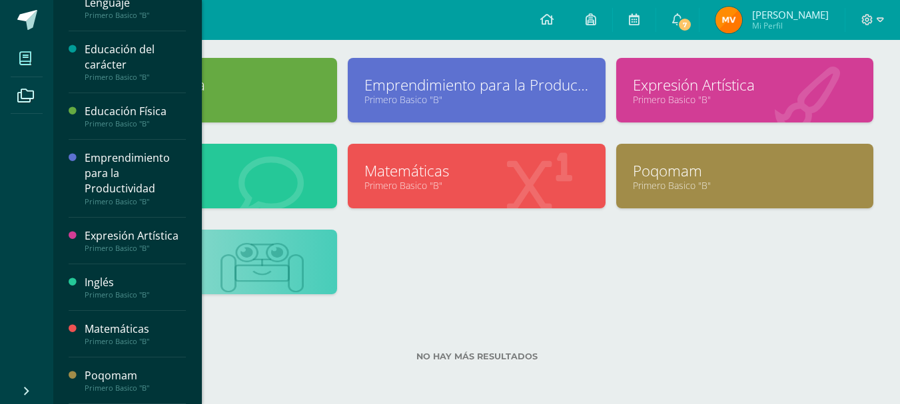
scroll to position [310, 0]
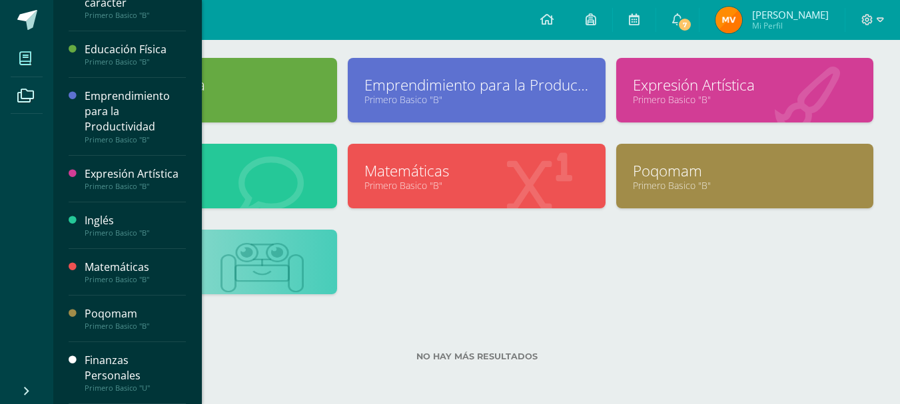
click at [109, 350] on div "Finanzas Personales Primero Basico "U"" at bounding box center [127, 373] width 117 height 62
click at [109, 354] on div "Finanzas Personales" at bounding box center [135, 368] width 101 height 31
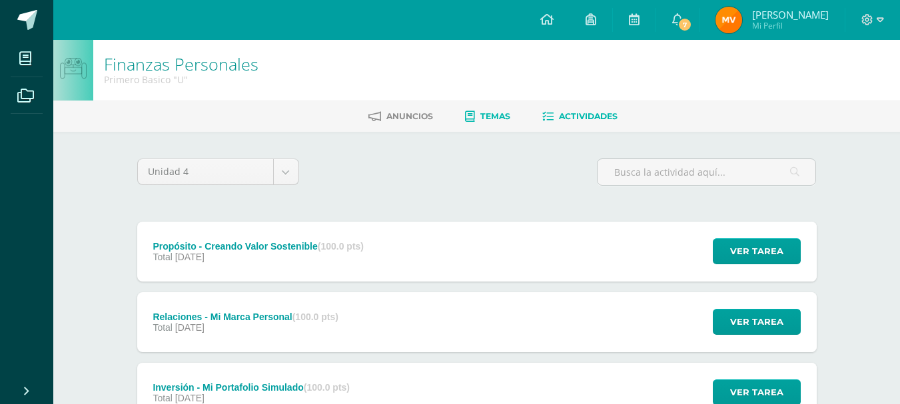
click at [475, 123] on link "Temas" at bounding box center [487, 116] width 45 height 21
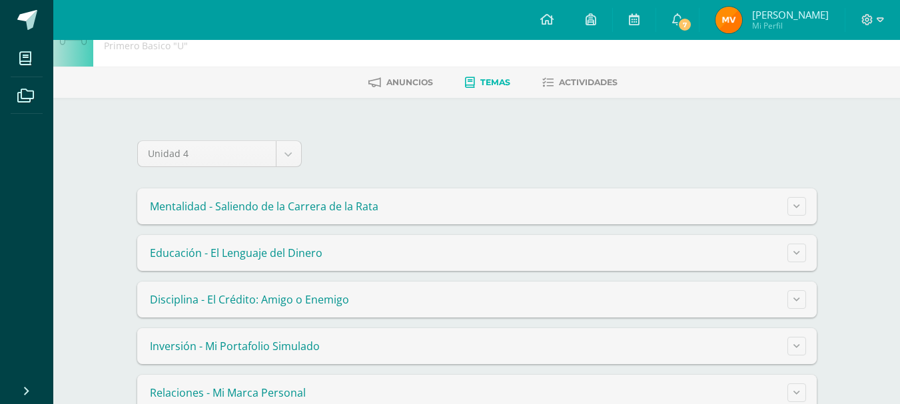
scroll to position [114, 0]
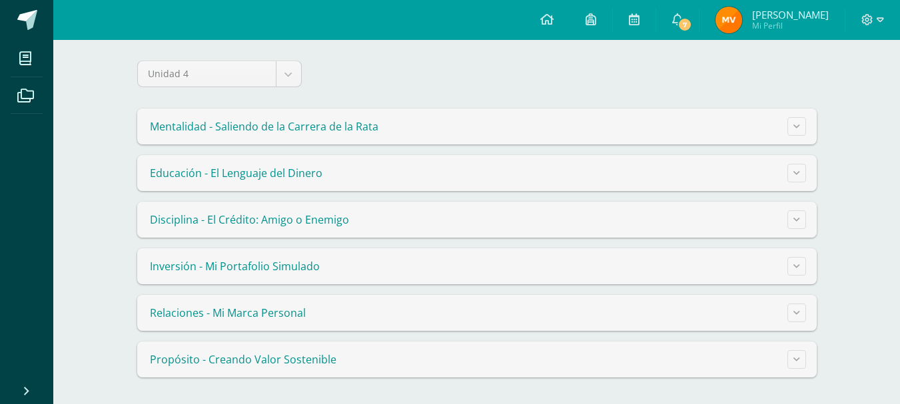
click at [450, 267] on summary "Inversión - Mi Portafolio Simulado" at bounding box center [476, 266] width 679 height 36
click at [791, 222] on button at bounding box center [796, 219] width 19 height 19
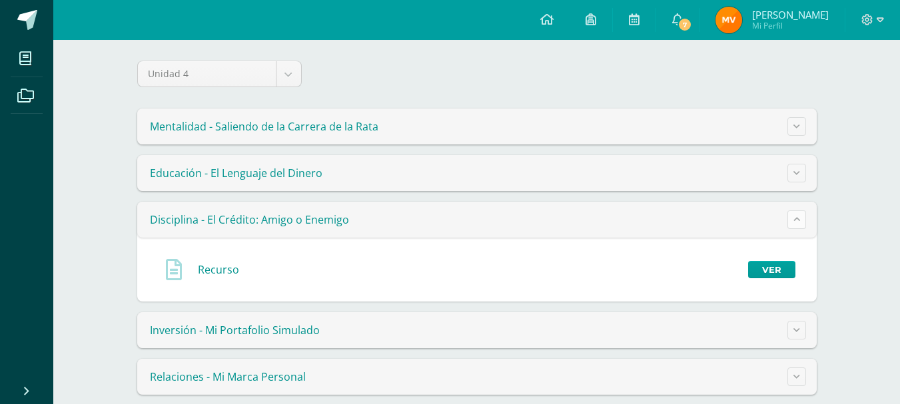
click at [792, 221] on button at bounding box center [796, 219] width 19 height 19
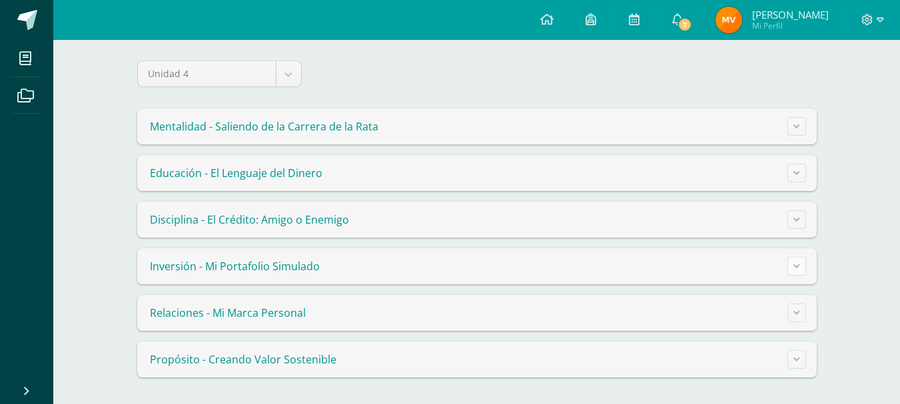
click at [792, 260] on button at bounding box center [796, 266] width 19 height 19
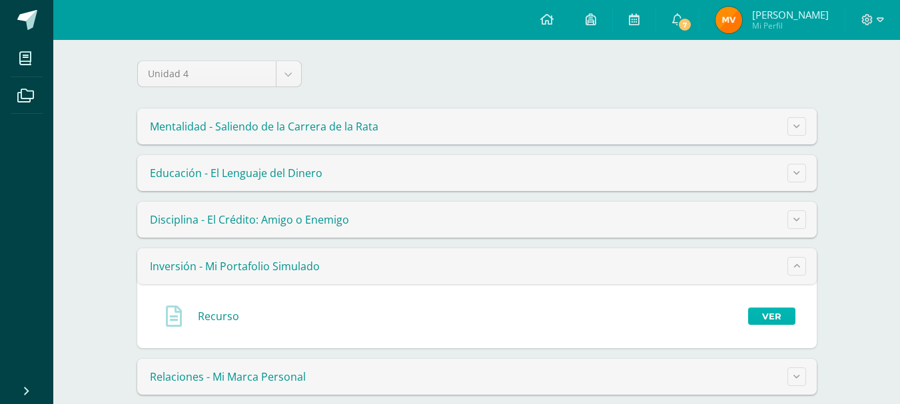
click at [782, 316] on link "Ver" at bounding box center [771, 316] width 47 height 17
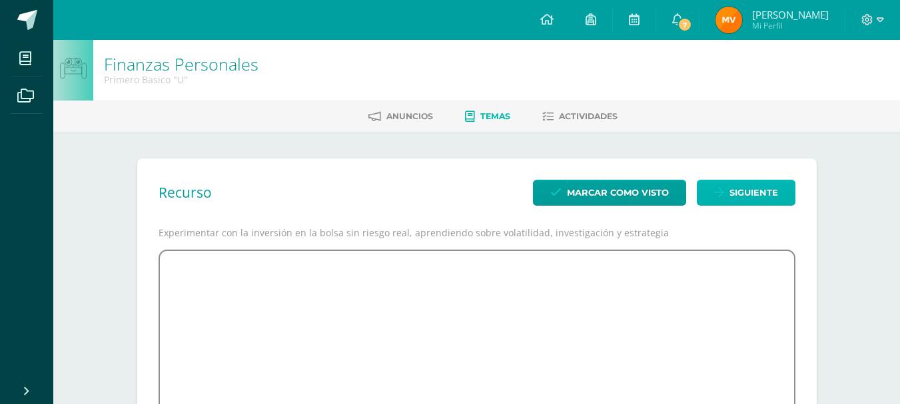
click at [747, 186] on span "Siguiente" at bounding box center [753, 192] width 49 height 25
click at [499, 114] on span "Temas" at bounding box center [495, 116] width 30 height 10
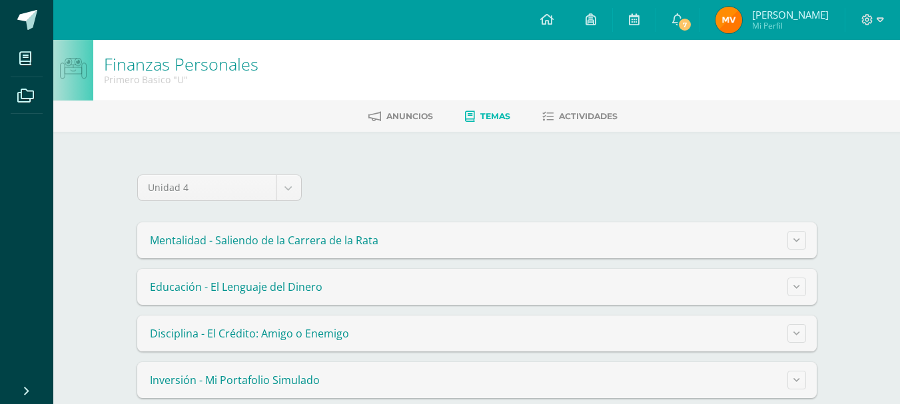
drag, startPoint x: 0, startPoint y: 0, endPoint x: 430, endPoint y: 179, distance: 465.4
click at [430, 179] on div "Unidad 4 Unidad 1 Unidad 2 Unidad 3 Unidad 4" at bounding box center [476, 192] width 679 height 37
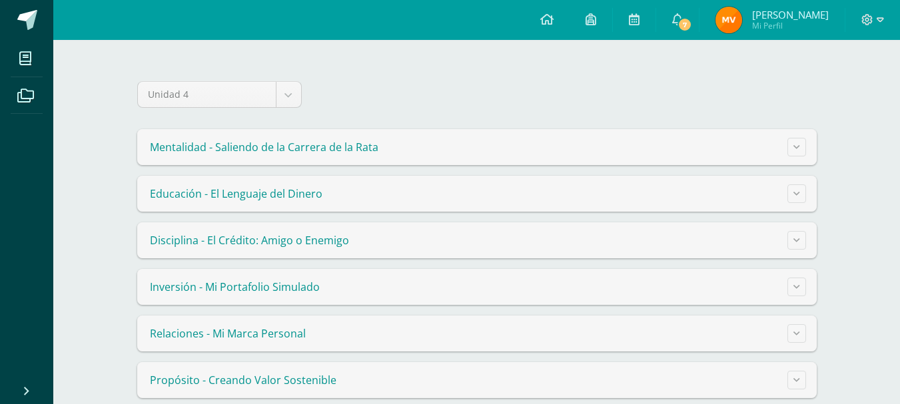
scroll to position [114, 0]
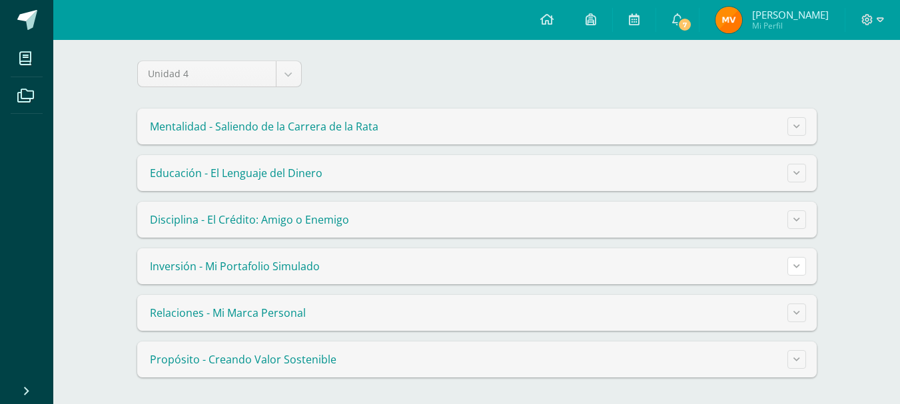
drag, startPoint x: 791, startPoint y: 258, endPoint x: 803, endPoint y: 252, distance: 13.1
click at [797, 255] on summary "Inversión - Mi Portafolio Simulado" at bounding box center [476, 266] width 679 height 36
click at [787, 264] on button at bounding box center [796, 266] width 19 height 19
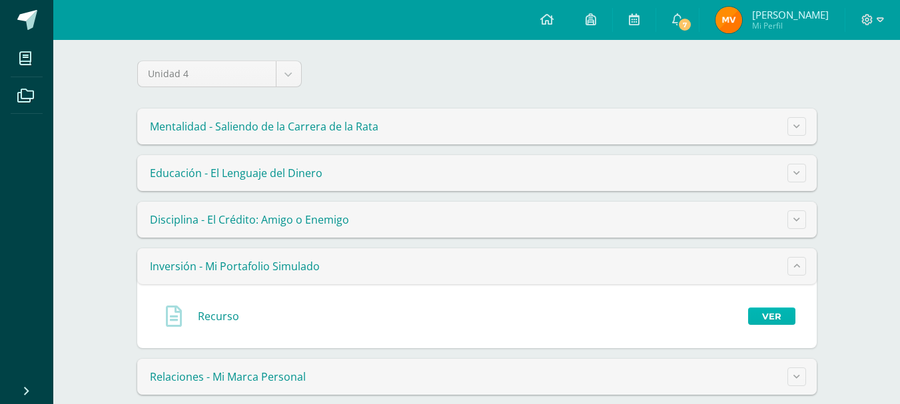
click at [772, 318] on link "Ver" at bounding box center [771, 316] width 47 height 17
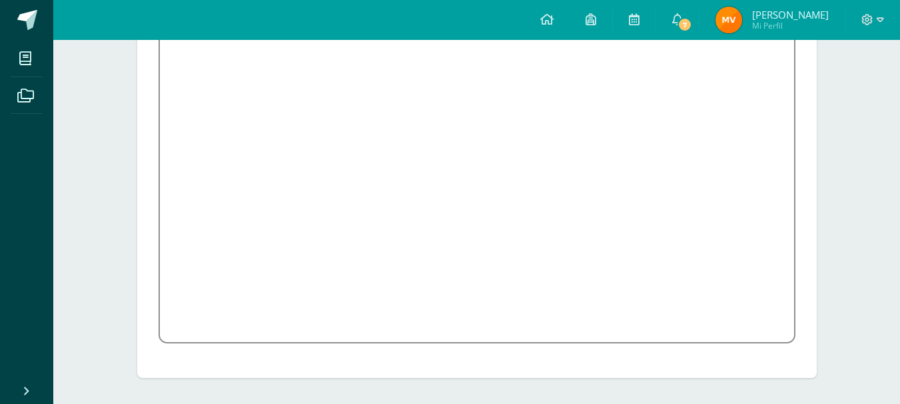
scroll to position [304, 0]
click at [596, 16] on icon at bounding box center [590, 19] width 11 height 12
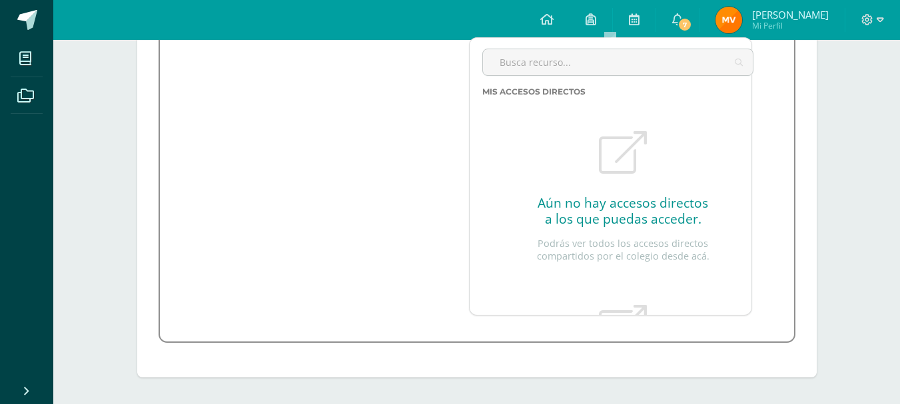
click at [515, 82] on div at bounding box center [623, 68] width 282 height 38
click at [692, 22] on span "7" at bounding box center [684, 24] width 15 height 15
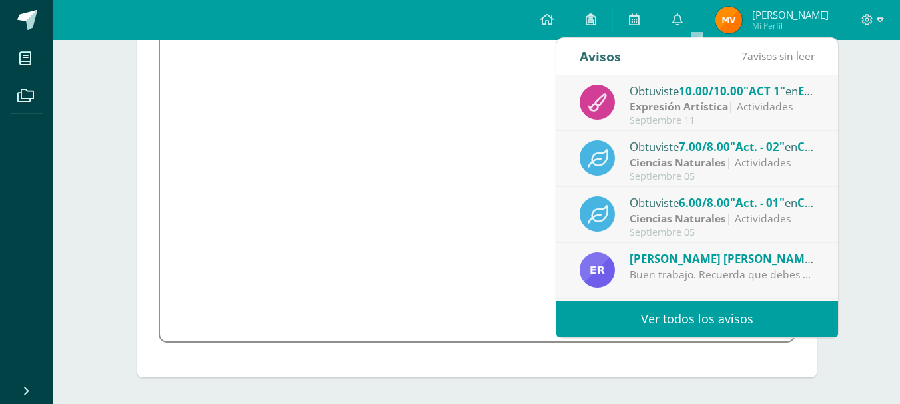
drag, startPoint x: 702, startPoint y: 22, endPoint x: 532, endPoint y: 34, distance: 170.2
click at [532, 34] on div "Configuración Cerrar sesión [PERSON_NAME] Alexa Mi Perfil 7 0" at bounding box center [476, 20] width 846 height 40
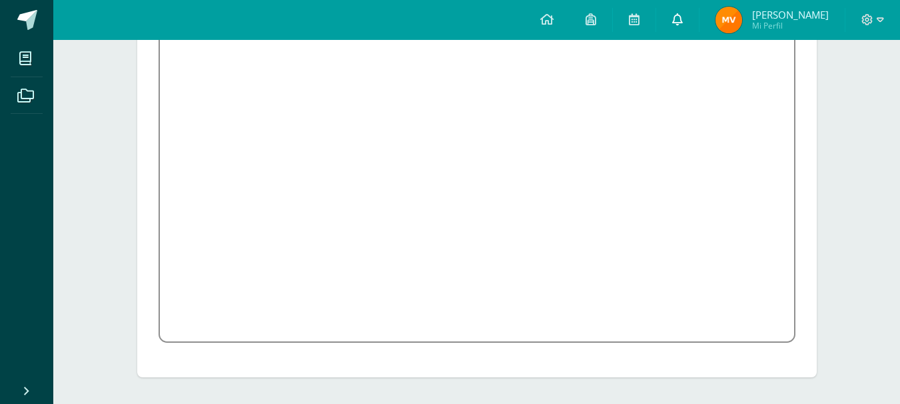
click at [683, 25] on icon at bounding box center [677, 19] width 11 height 12
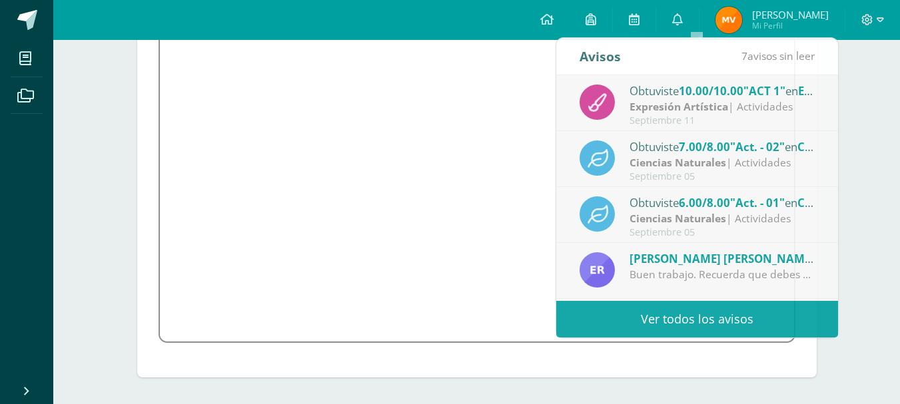
click at [768, 16] on span "[PERSON_NAME] Mi Perfil" at bounding box center [772, 20] width 119 height 27
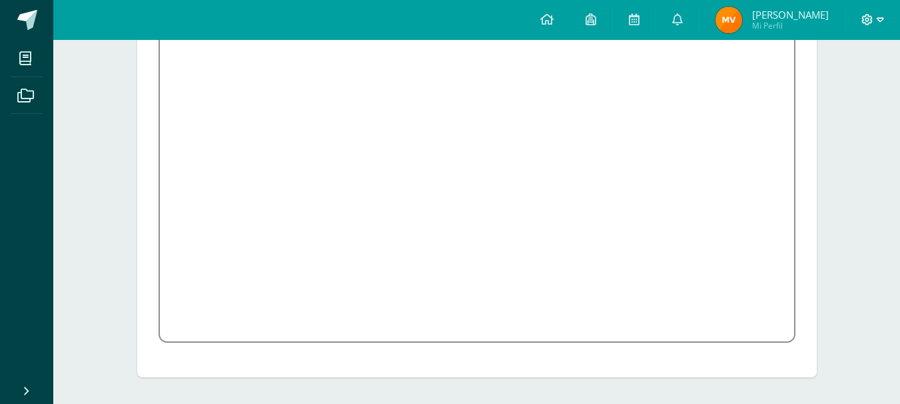
click at [878, 23] on icon at bounding box center [879, 20] width 7 height 12
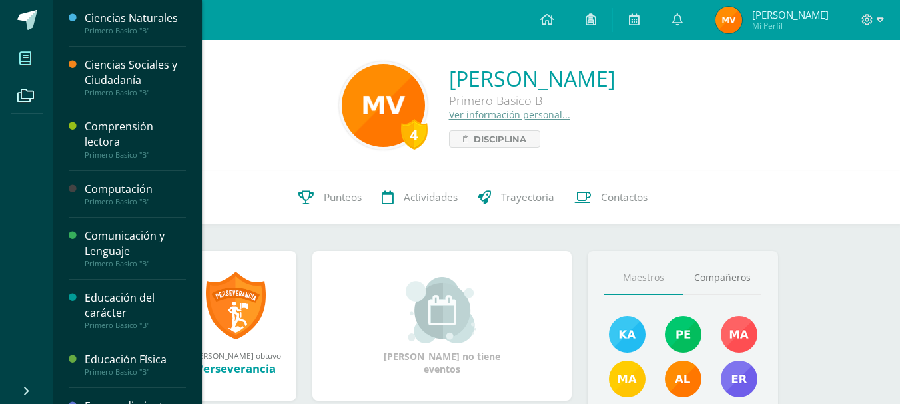
click at [36, 61] on span at bounding box center [26, 58] width 30 height 30
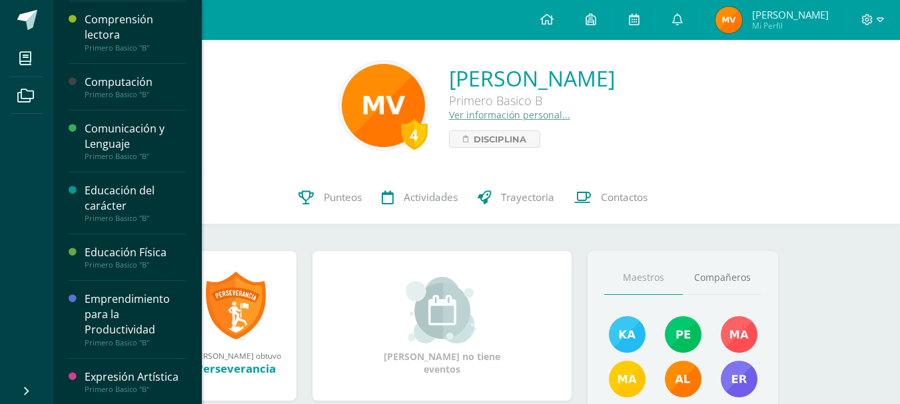
scroll to position [133, 0]
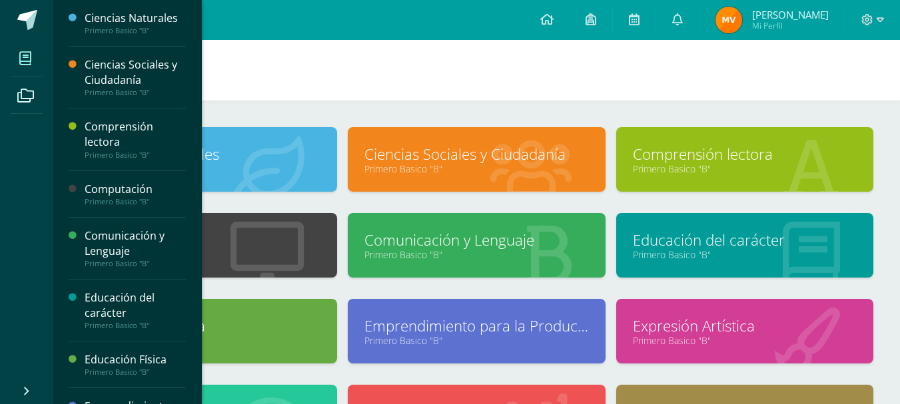
click at [27, 59] on icon at bounding box center [25, 58] width 12 height 13
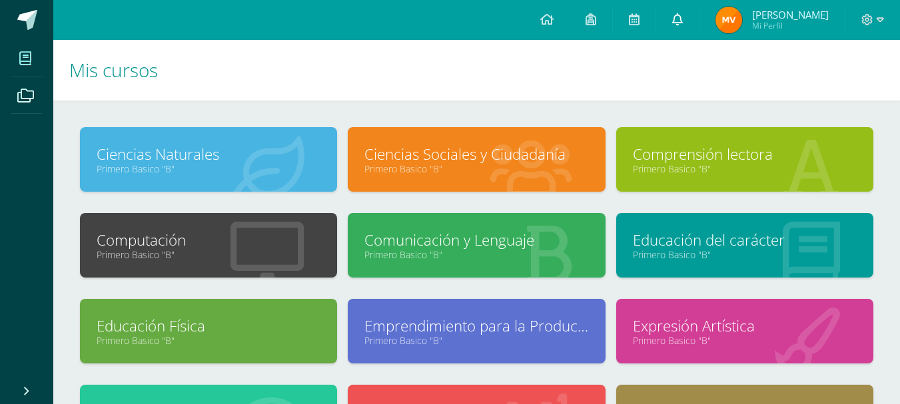
click at [689, 18] on link at bounding box center [677, 20] width 43 height 40
click at [639, 19] on icon at bounding box center [634, 19] width 11 height 12
drag, startPoint x: 605, startPoint y: 9, endPoint x: 613, endPoint y: 12, distance: 9.1
click at [612, 12] on link at bounding box center [590, 20] width 43 height 40
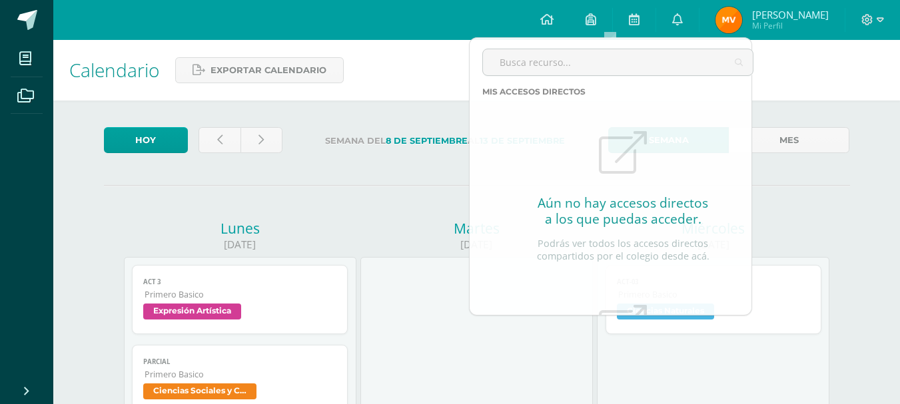
drag, startPoint x: 0, startPoint y: 0, endPoint x: 436, endPoint y: 59, distance: 440.2
click at [436, 59] on div "Calendario Exportar calendario" at bounding box center [476, 70] width 846 height 61
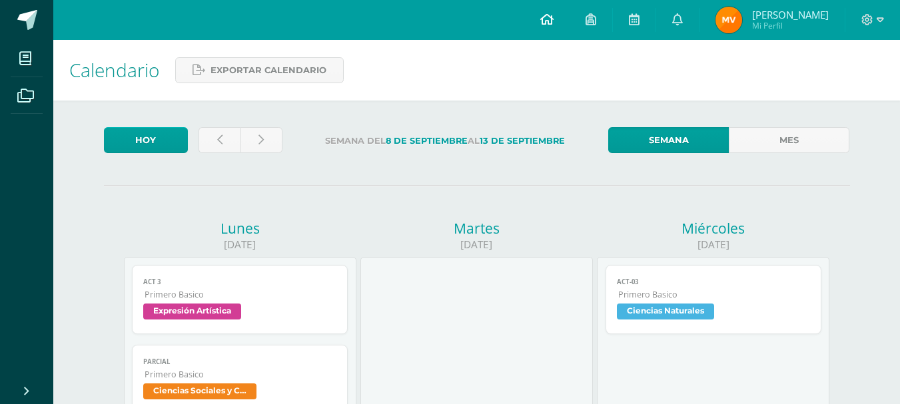
click at [553, 25] on span at bounding box center [546, 20] width 13 height 15
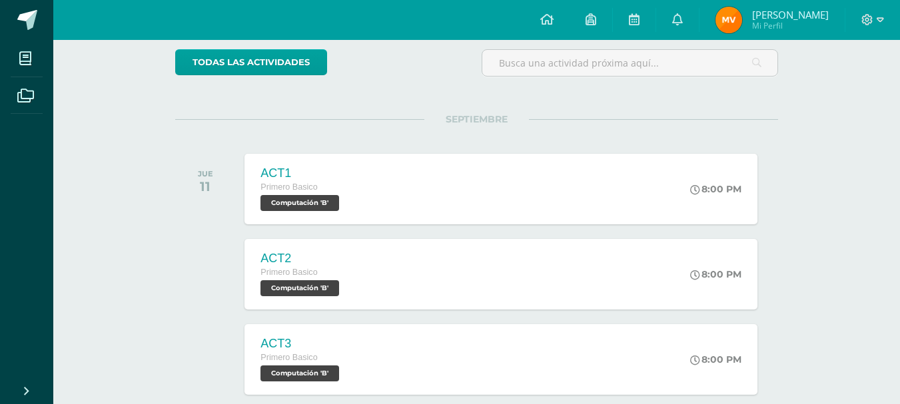
scroll to position [133, 0]
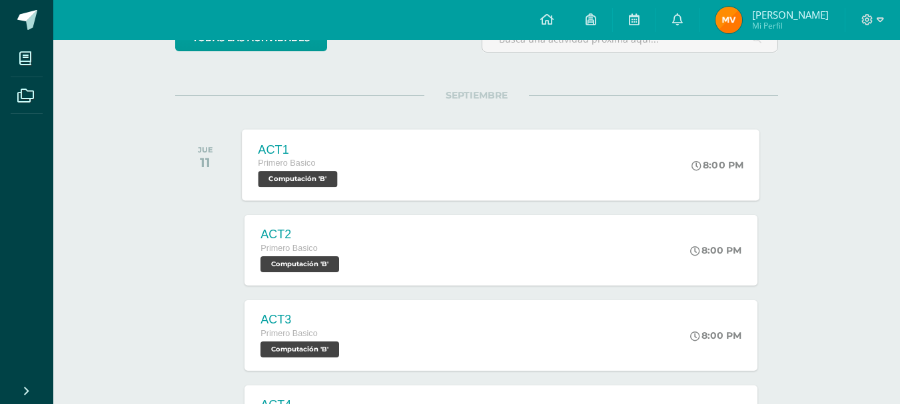
click at [550, 168] on div "ACT1 Primero Basico Computación 'B' 8:00 PM ACT1 Computación Cargando contenido" at bounding box center [500, 164] width 517 height 71
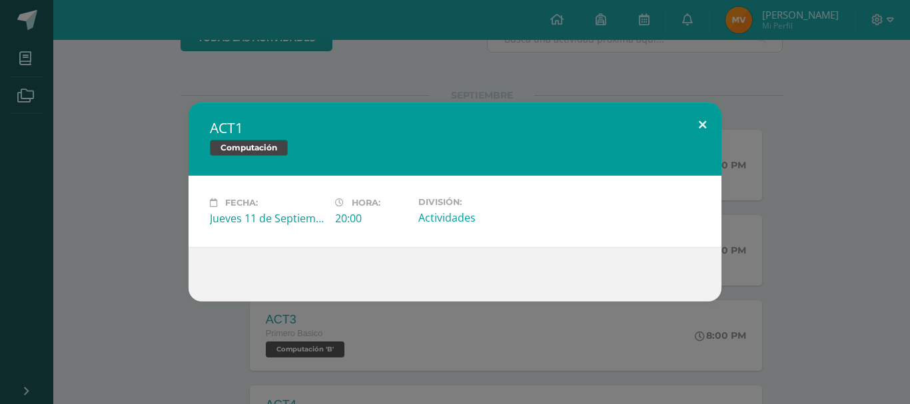
click at [707, 116] on button at bounding box center [702, 125] width 38 height 45
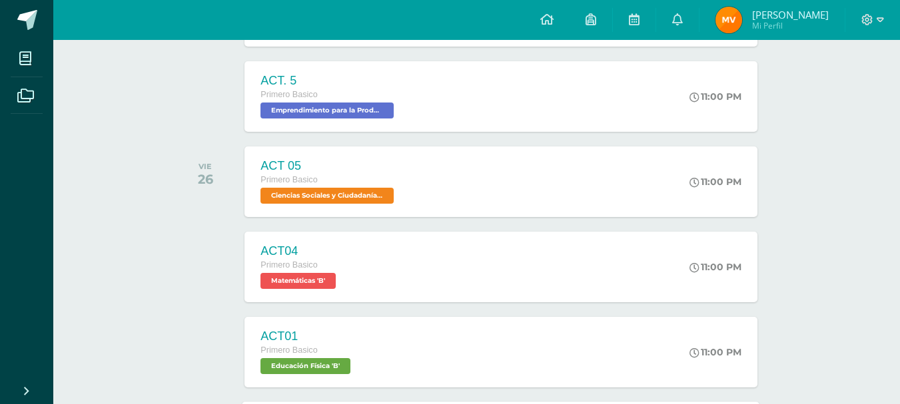
scroll to position [2019, 0]
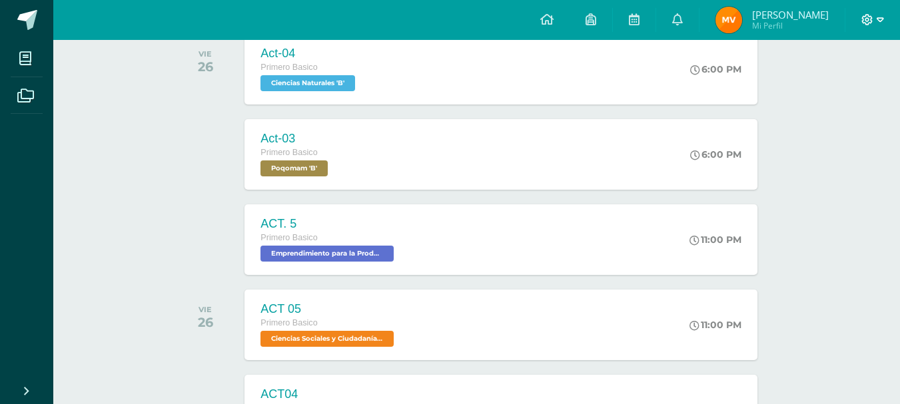
click at [874, 17] on span at bounding box center [872, 20] width 23 height 15
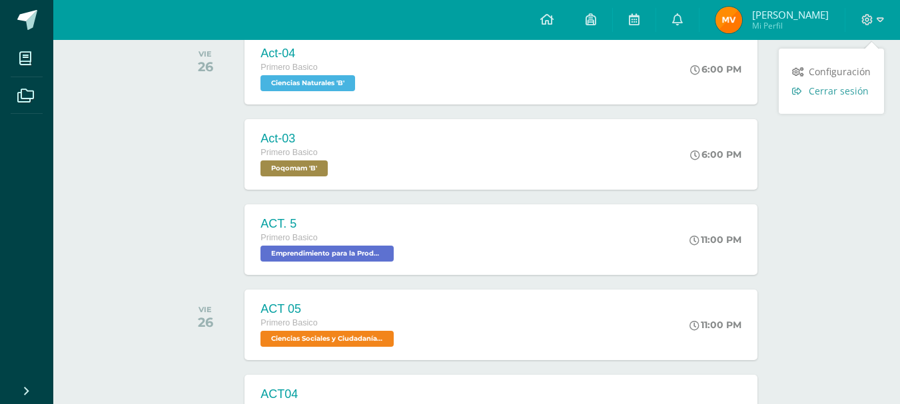
click at [858, 90] on span "Cerrar sesión" at bounding box center [839, 91] width 60 height 13
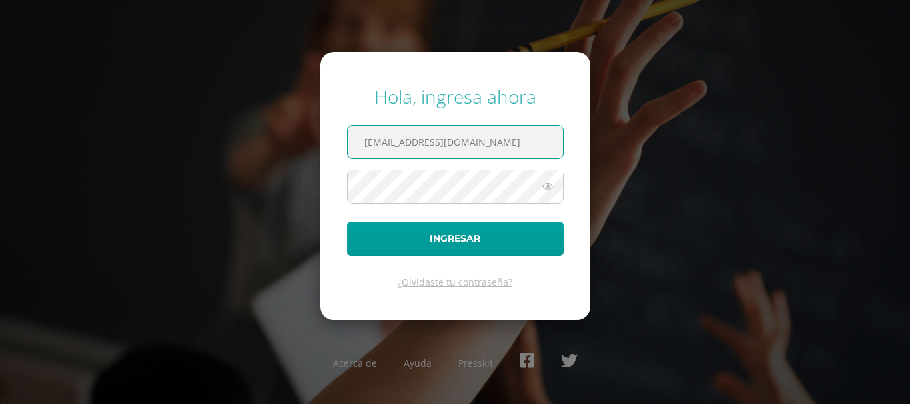
click at [499, 131] on input "[EMAIL_ADDRESS][DOMAIN_NAME]" at bounding box center [455, 142] width 215 height 33
type input "2"
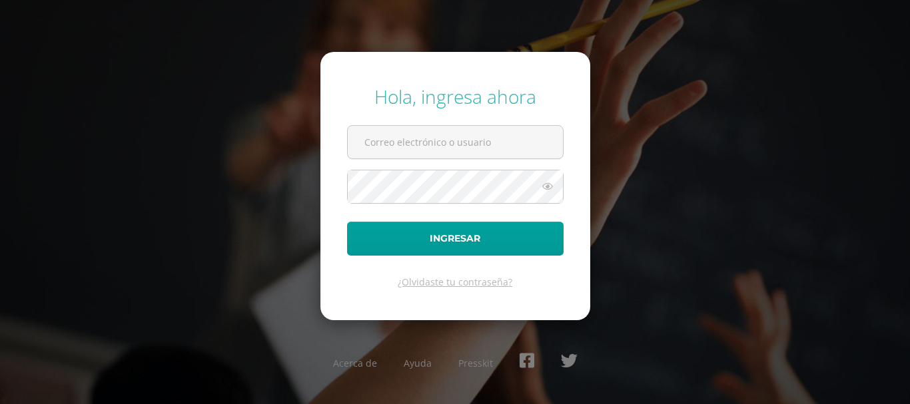
click at [595, 189] on div "Hola, ingresa ahora Ingresar ¿Olvidaste tu contraseña? Acerca de Ayuda Presskit" at bounding box center [454, 201] width 859 height 257
